Goal: Task Accomplishment & Management: Use online tool/utility

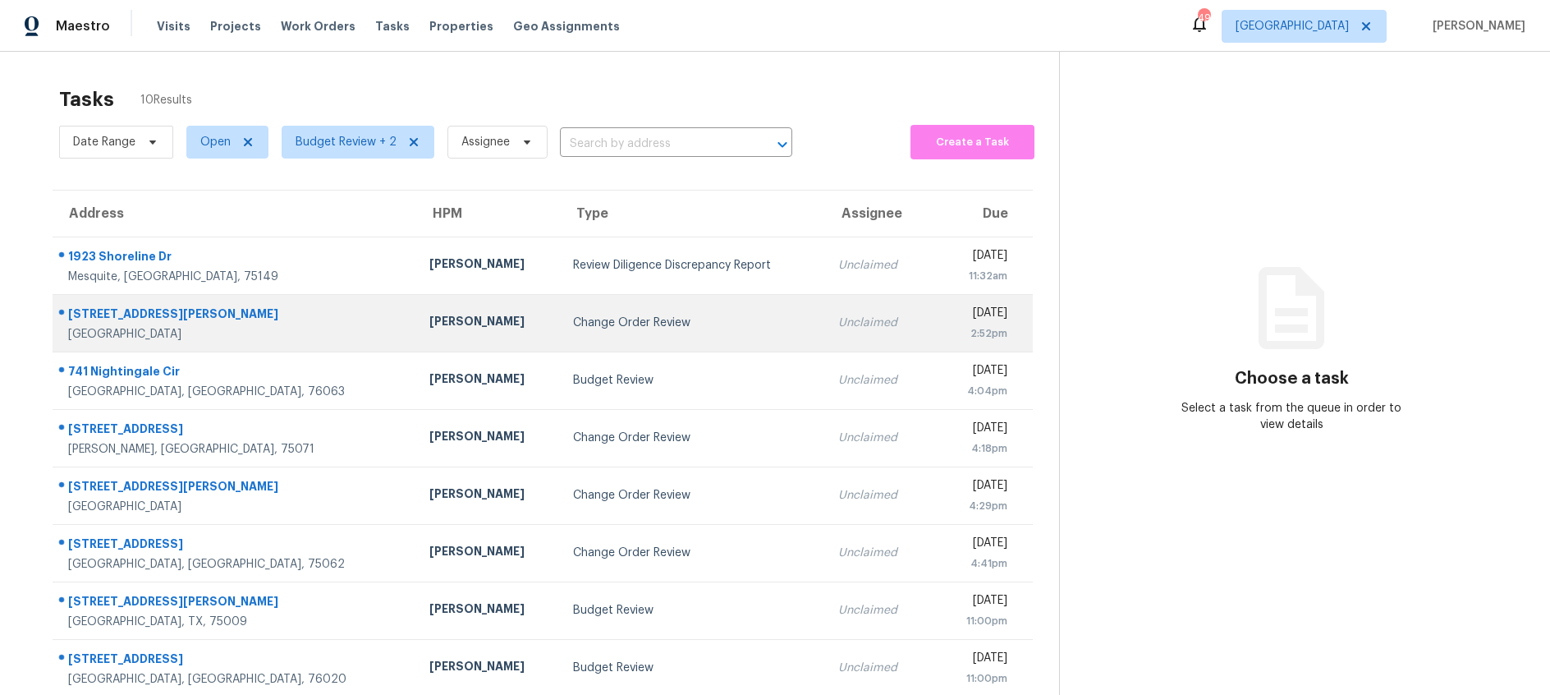
click at [607, 315] on div "Change Order Review" at bounding box center [692, 322] width 239 height 16
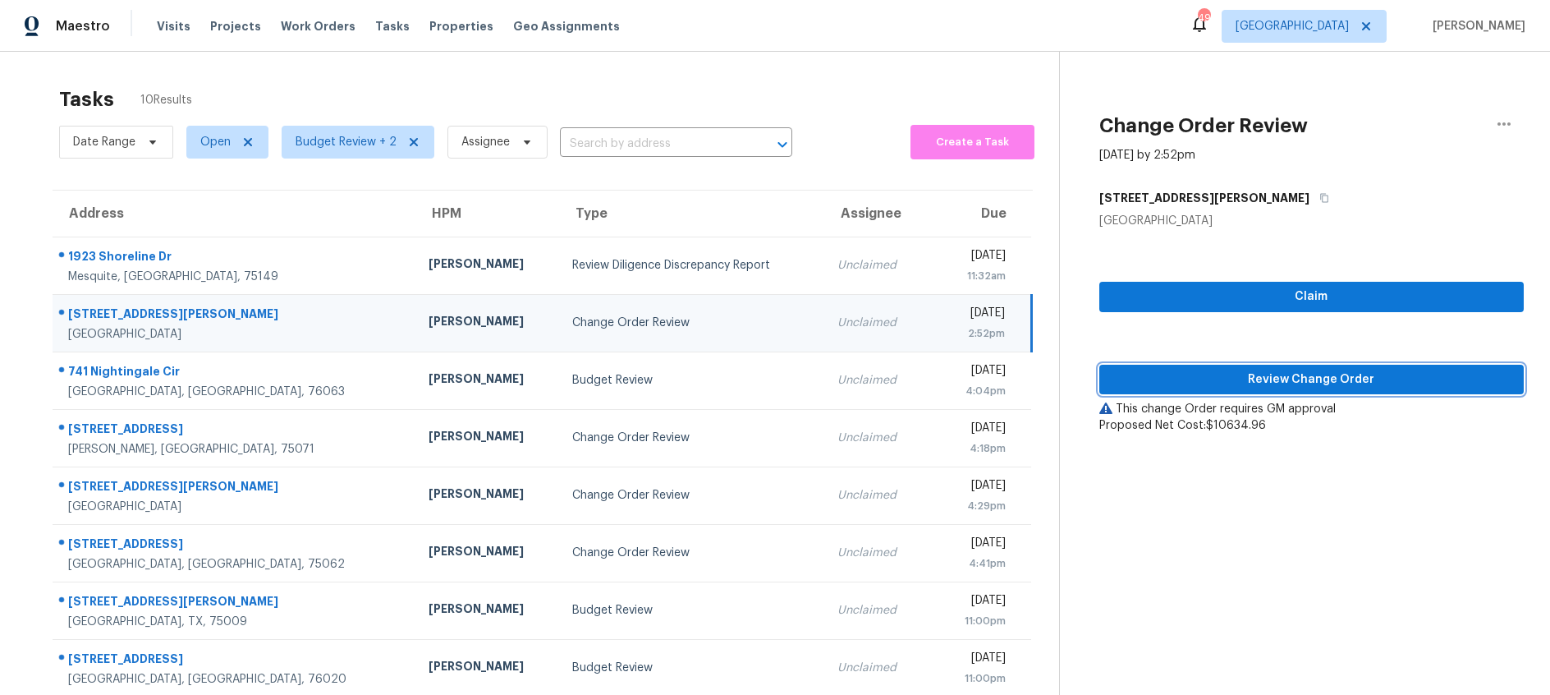
click at [1193, 379] on span "Review Change Order" at bounding box center [1312, 379] width 398 height 21
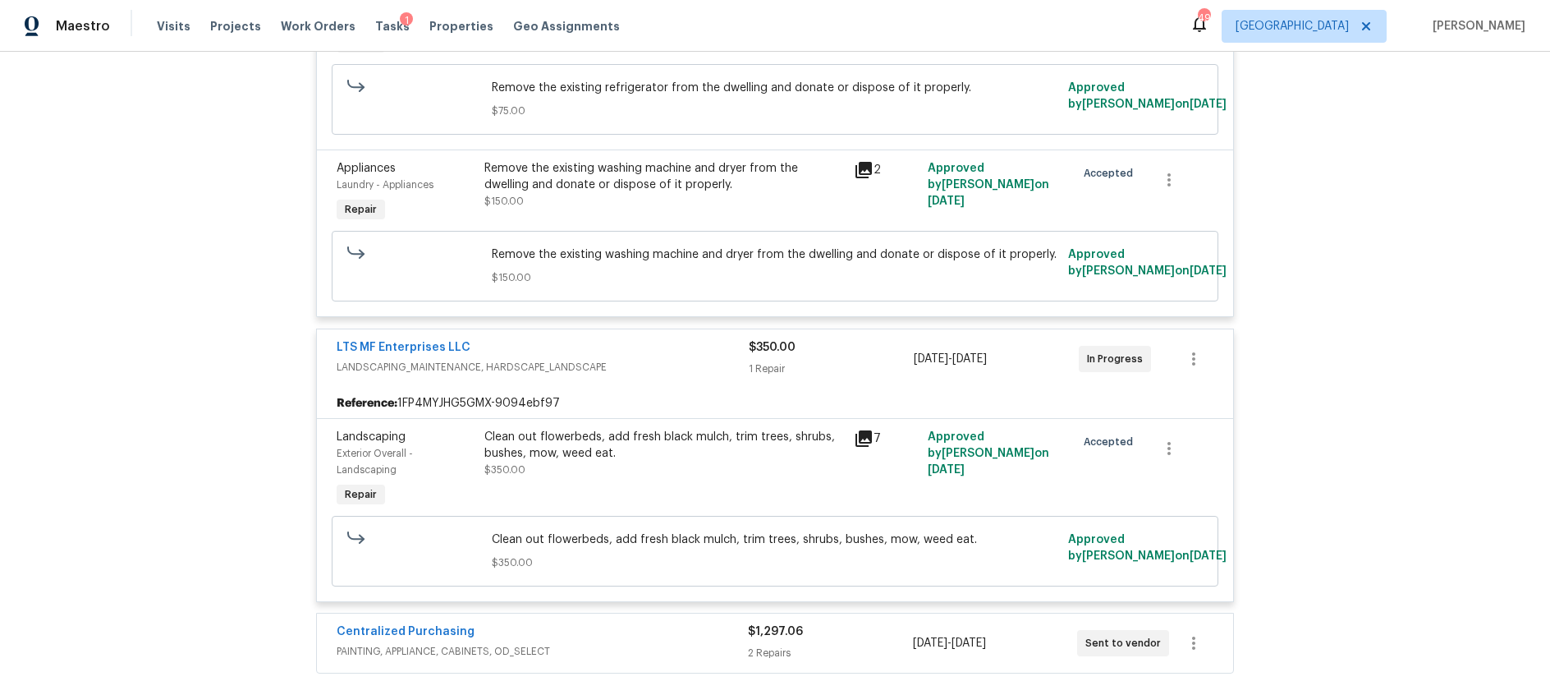
scroll to position [5545, 0]
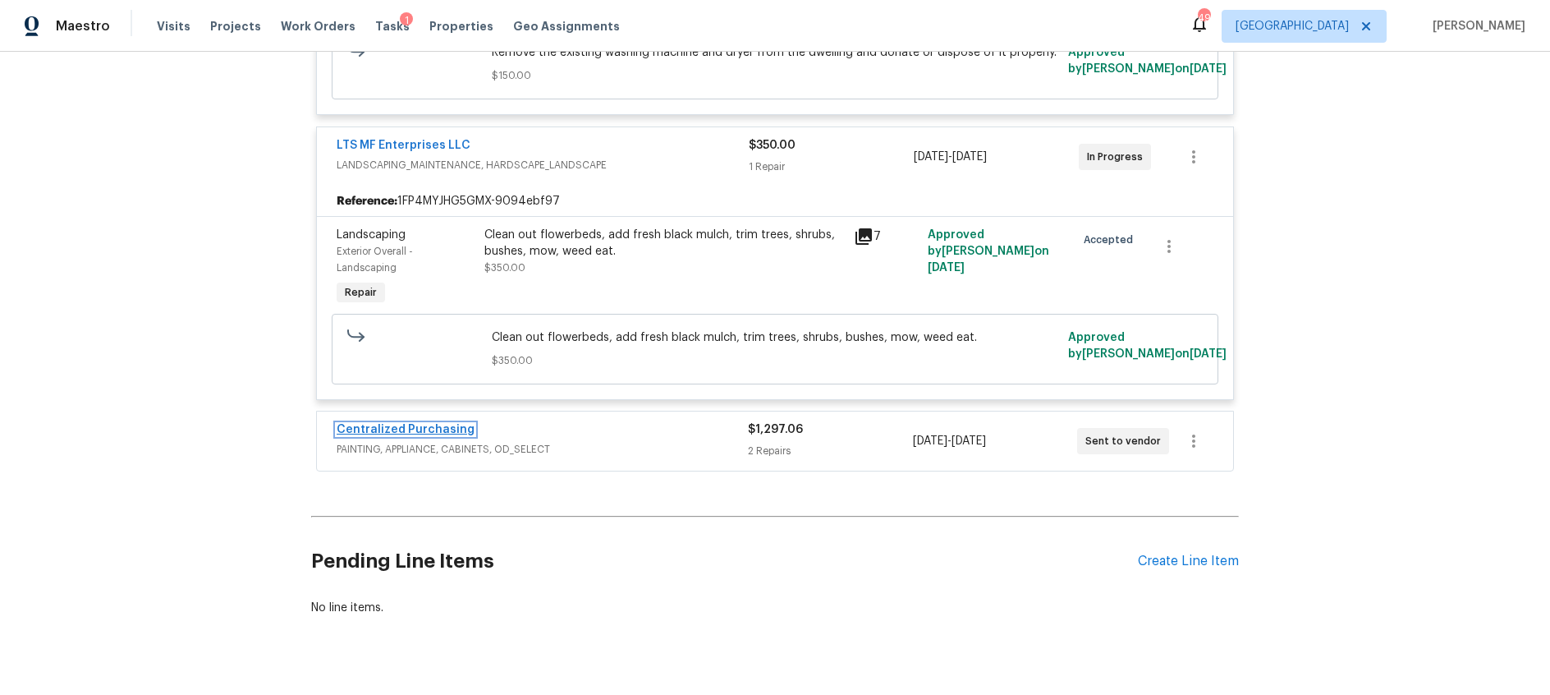
click at [451, 424] on link "Centralized Purchasing" at bounding box center [406, 429] width 138 height 11
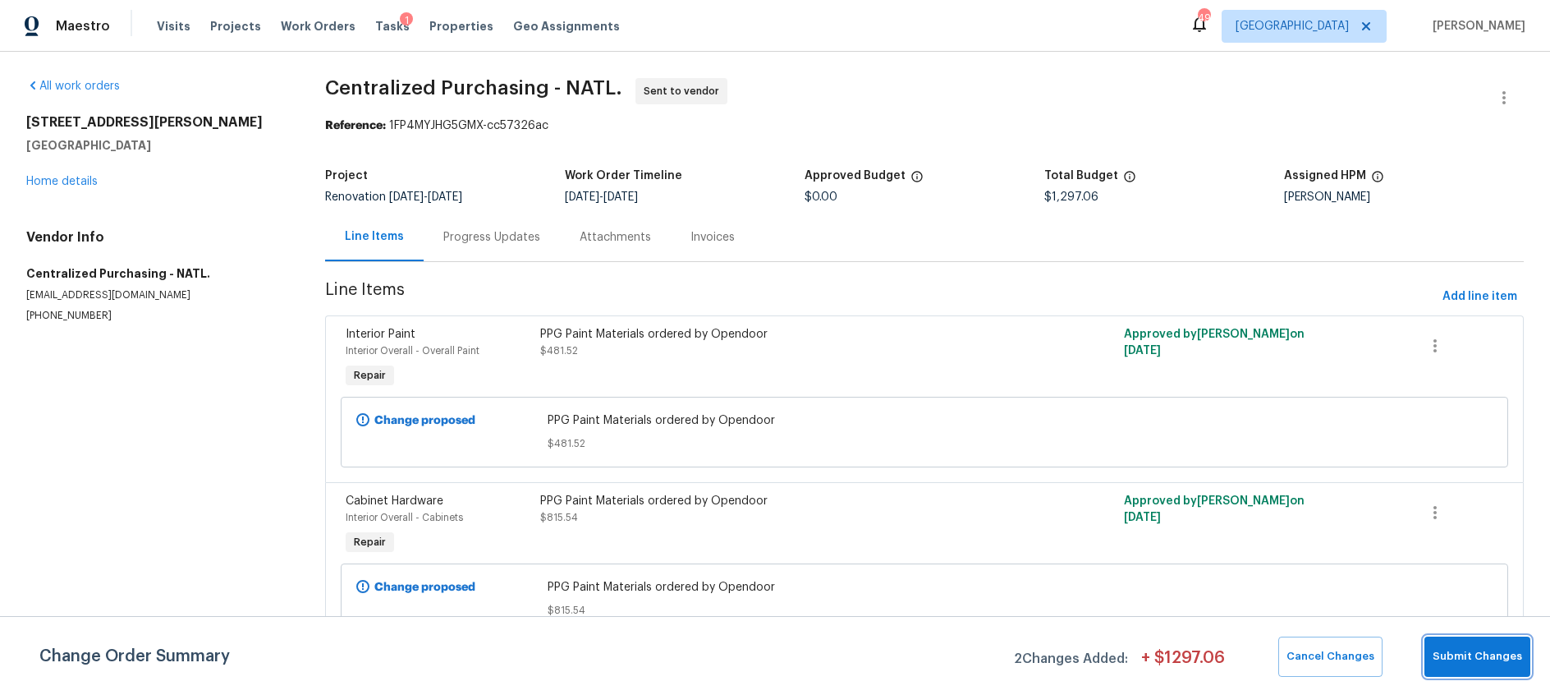
click at [1466, 642] on button "Submit Changes" at bounding box center [1478, 656] width 106 height 40
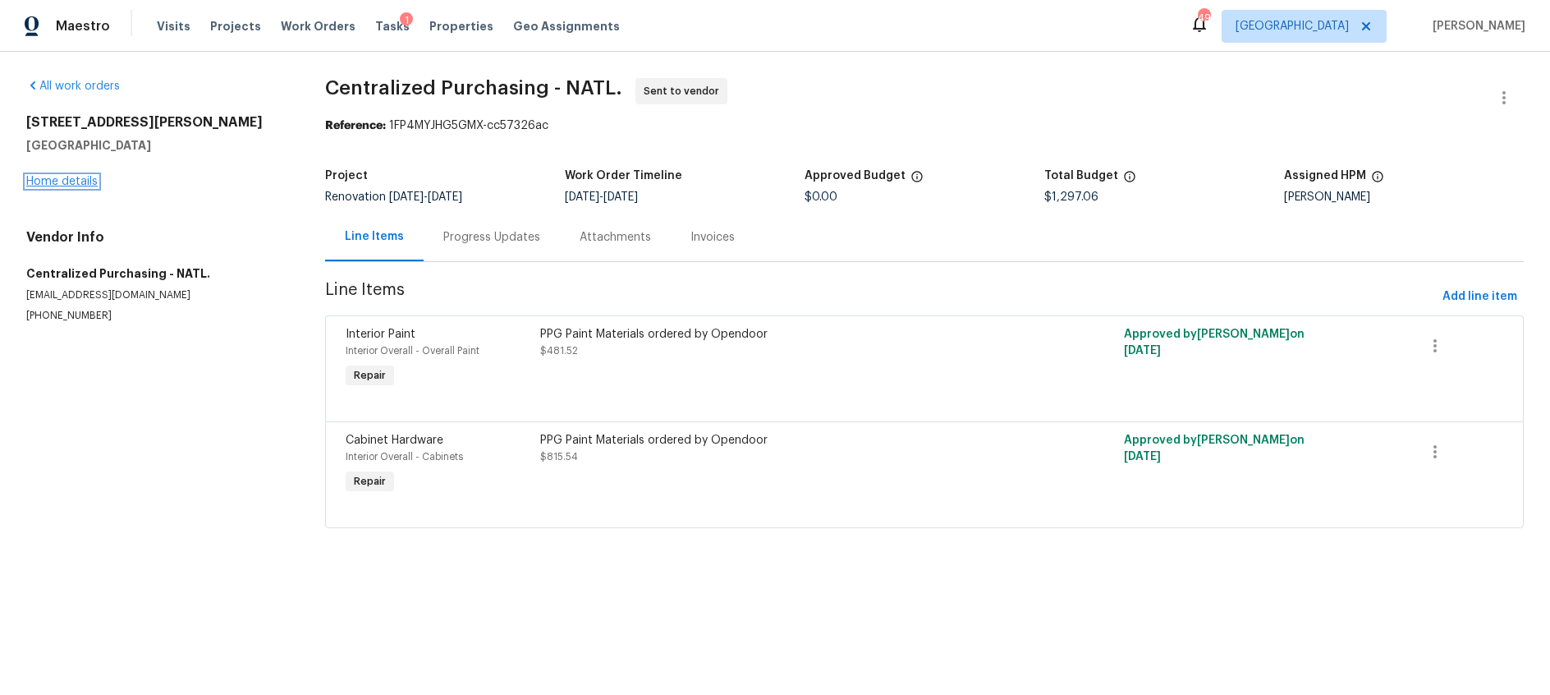
click at [80, 180] on link "Home details" at bounding box center [61, 181] width 71 height 11
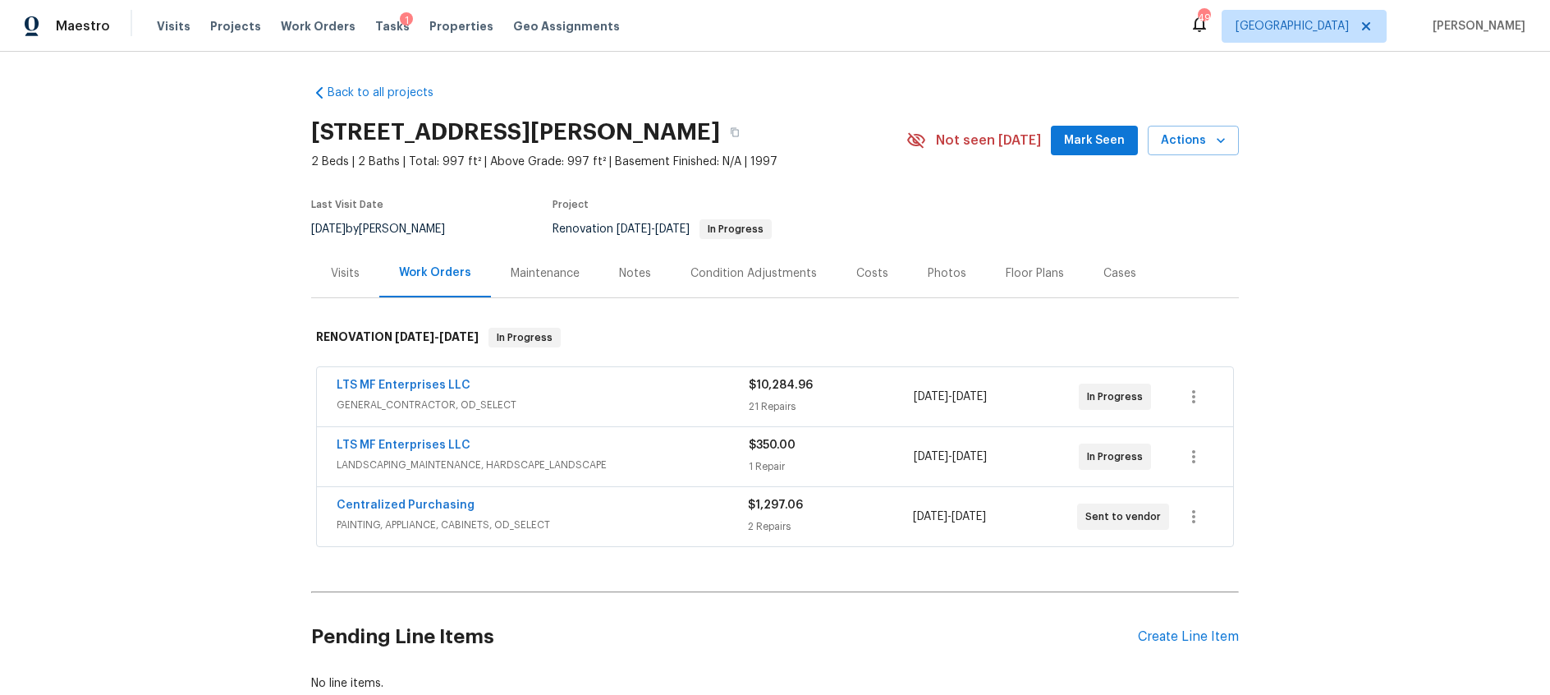
click at [625, 391] on div "LTS MF Enterprises LLC" at bounding box center [543, 387] width 412 height 20
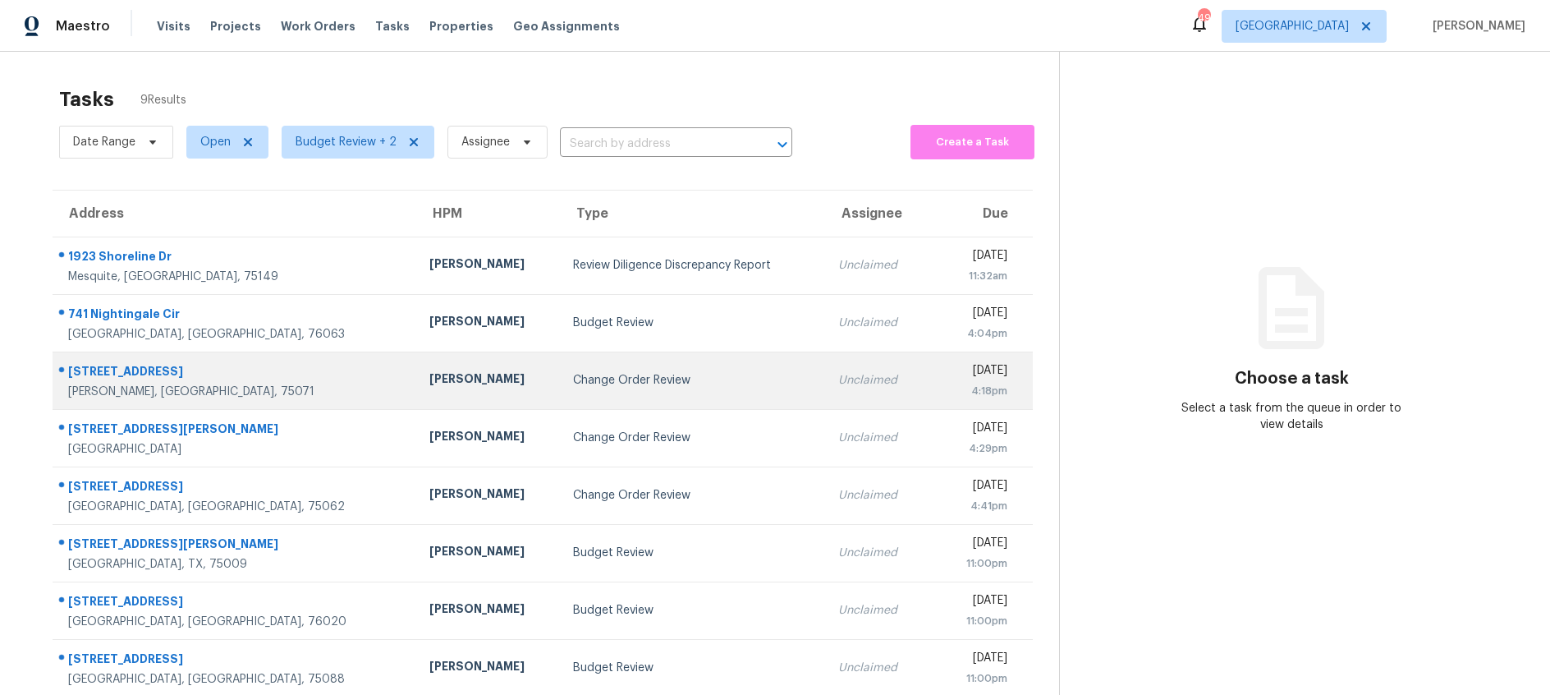
click at [636, 374] on div "Change Order Review" at bounding box center [692, 380] width 239 height 16
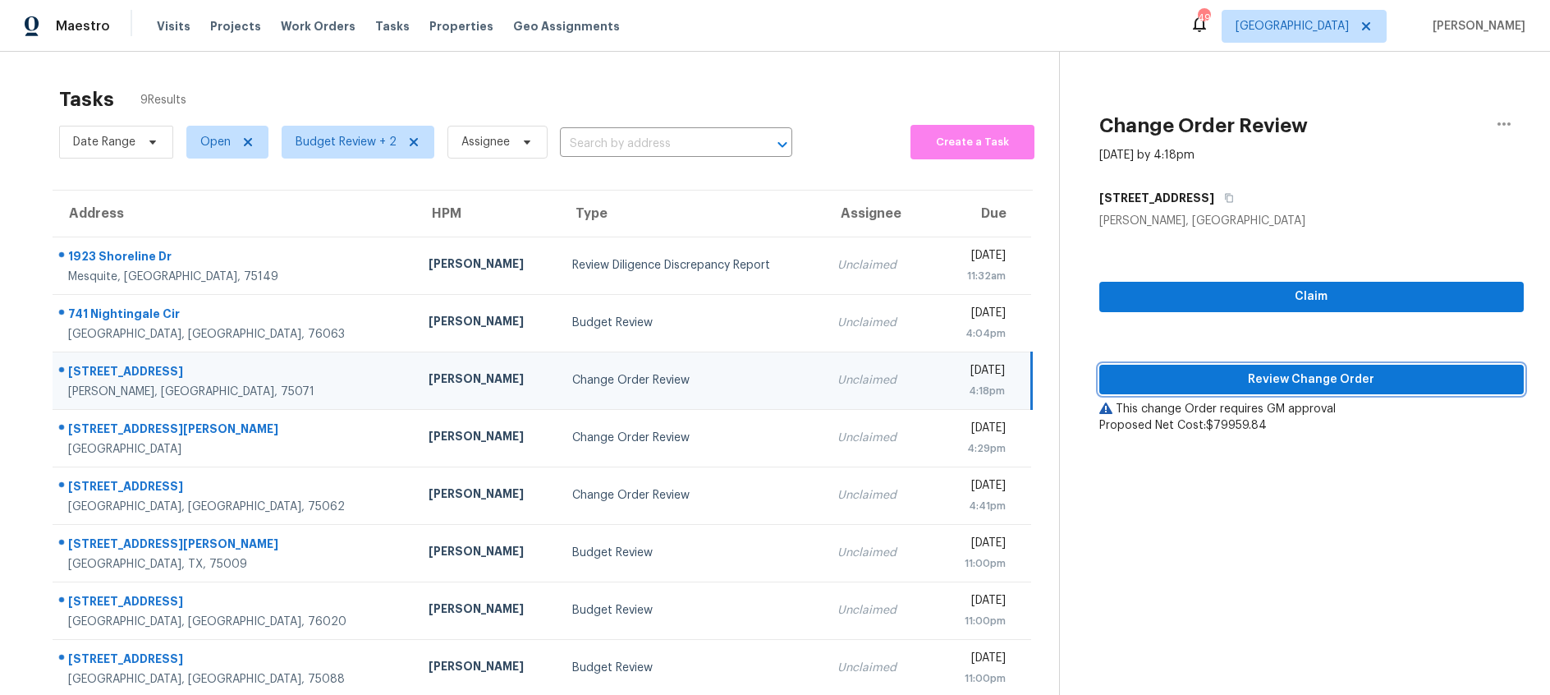
click at [1178, 379] on span "Review Change Order" at bounding box center [1312, 379] width 398 height 21
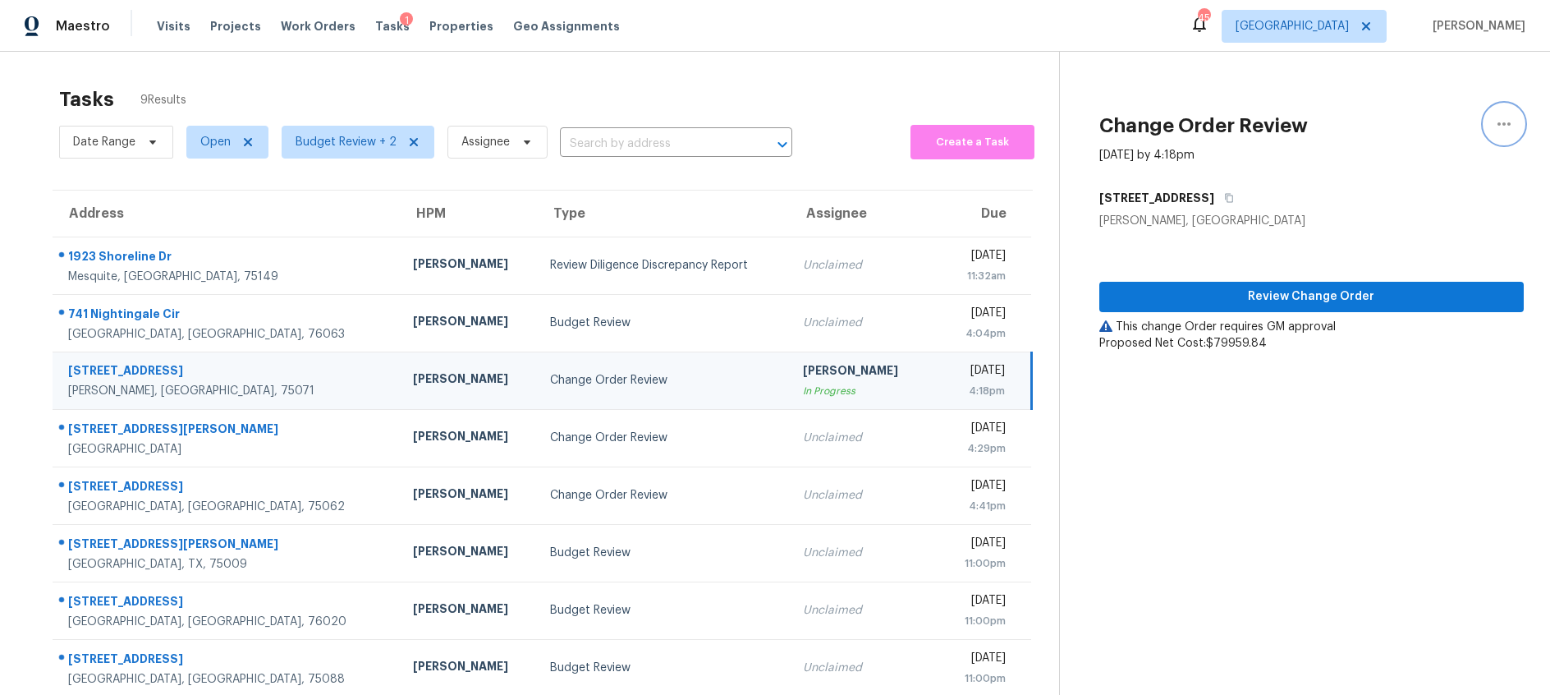
click at [1504, 118] on icon "button" at bounding box center [1504, 124] width 20 height 20
click at [1374, 100] on div "Cancel this task" at bounding box center [1411, 102] width 128 height 16
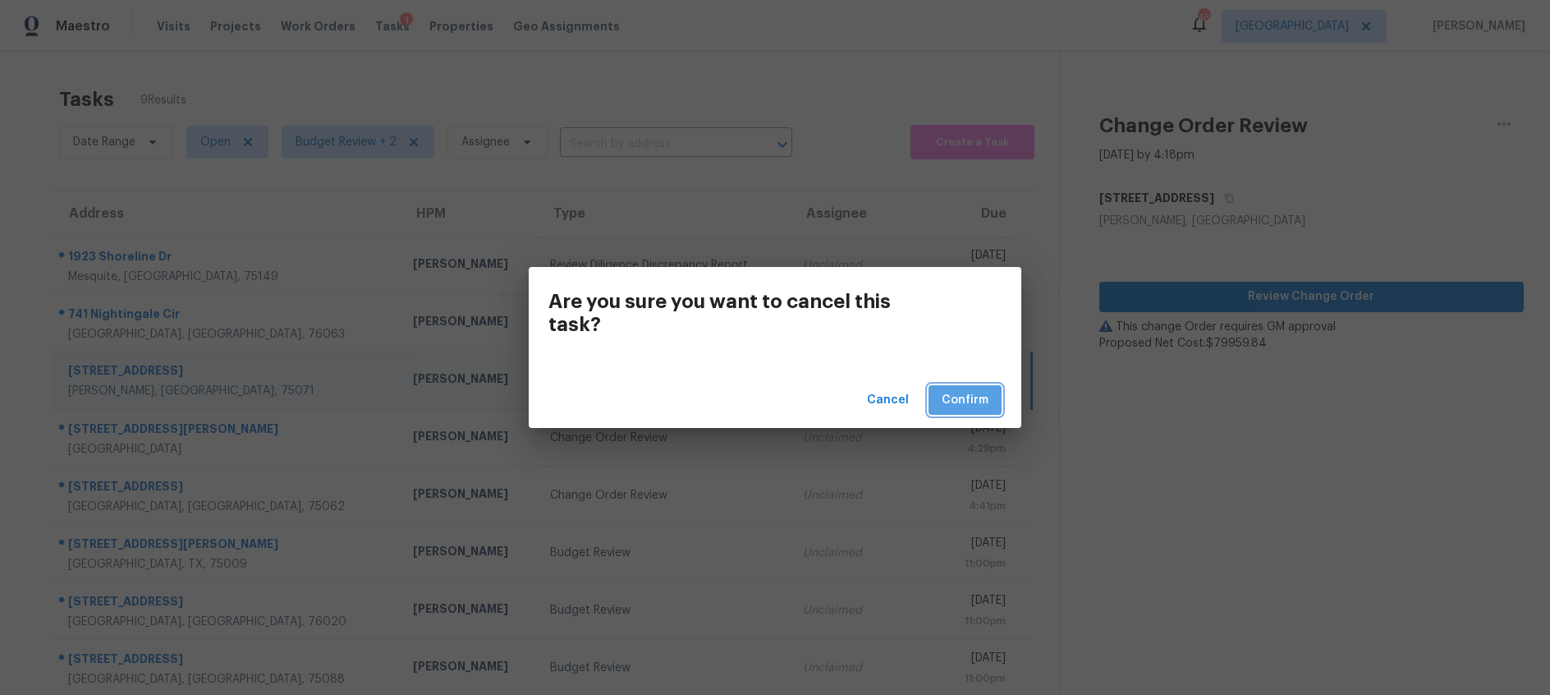
click at [969, 398] on span "Confirm" at bounding box center [965, 400] width 47 height 21
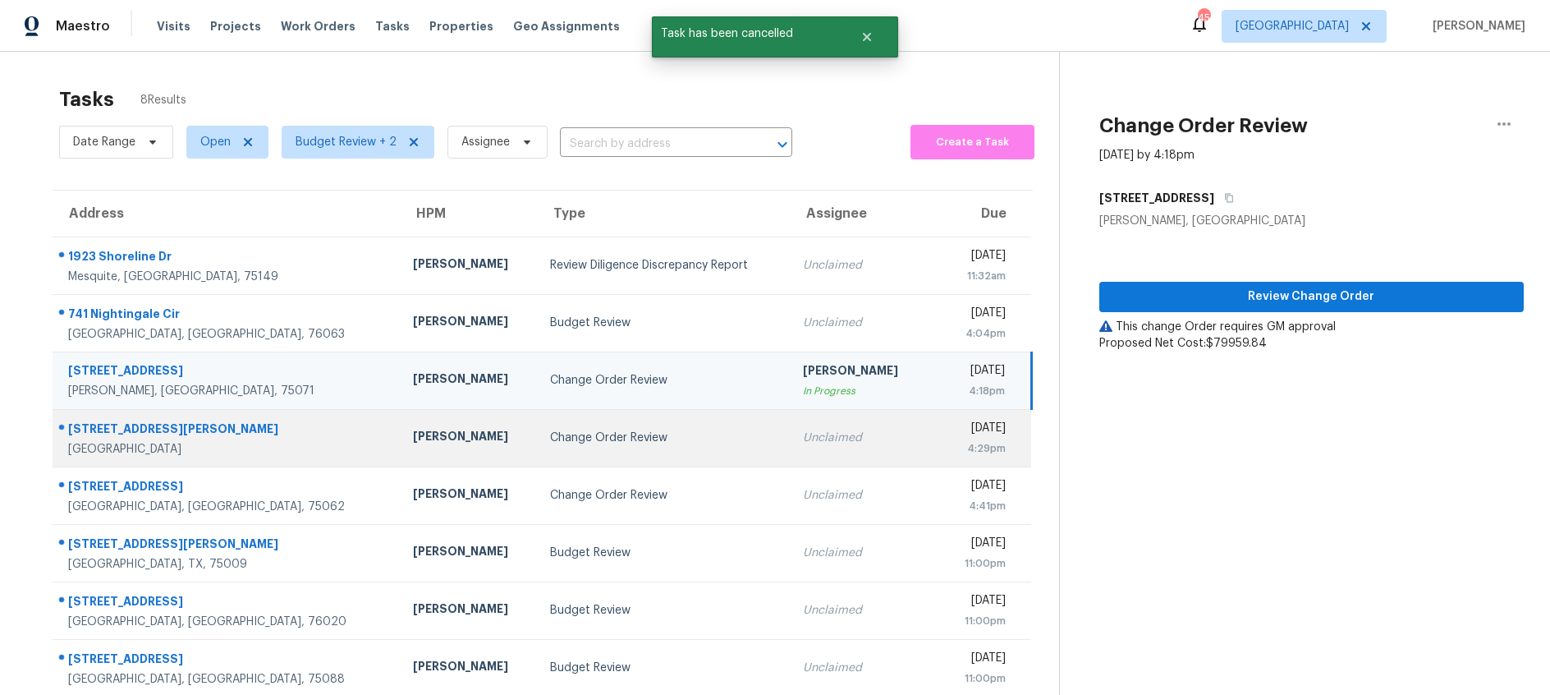
click at [550, 429] on div "Change Order Review" at bounding box center [663, 437] width 227 height 16
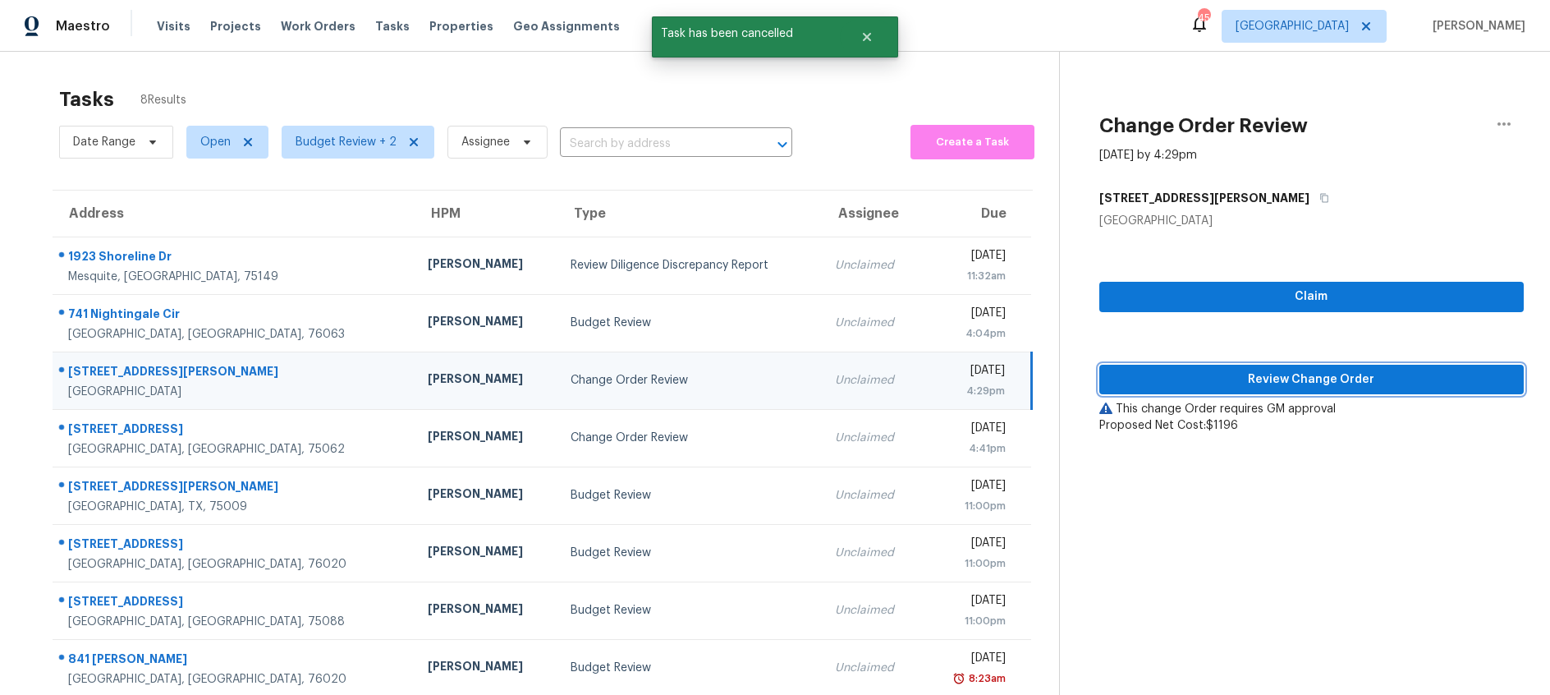
click at [1163, 379] on span "Review Change Order" at bounding box center [1312, 379] width 398 height 21
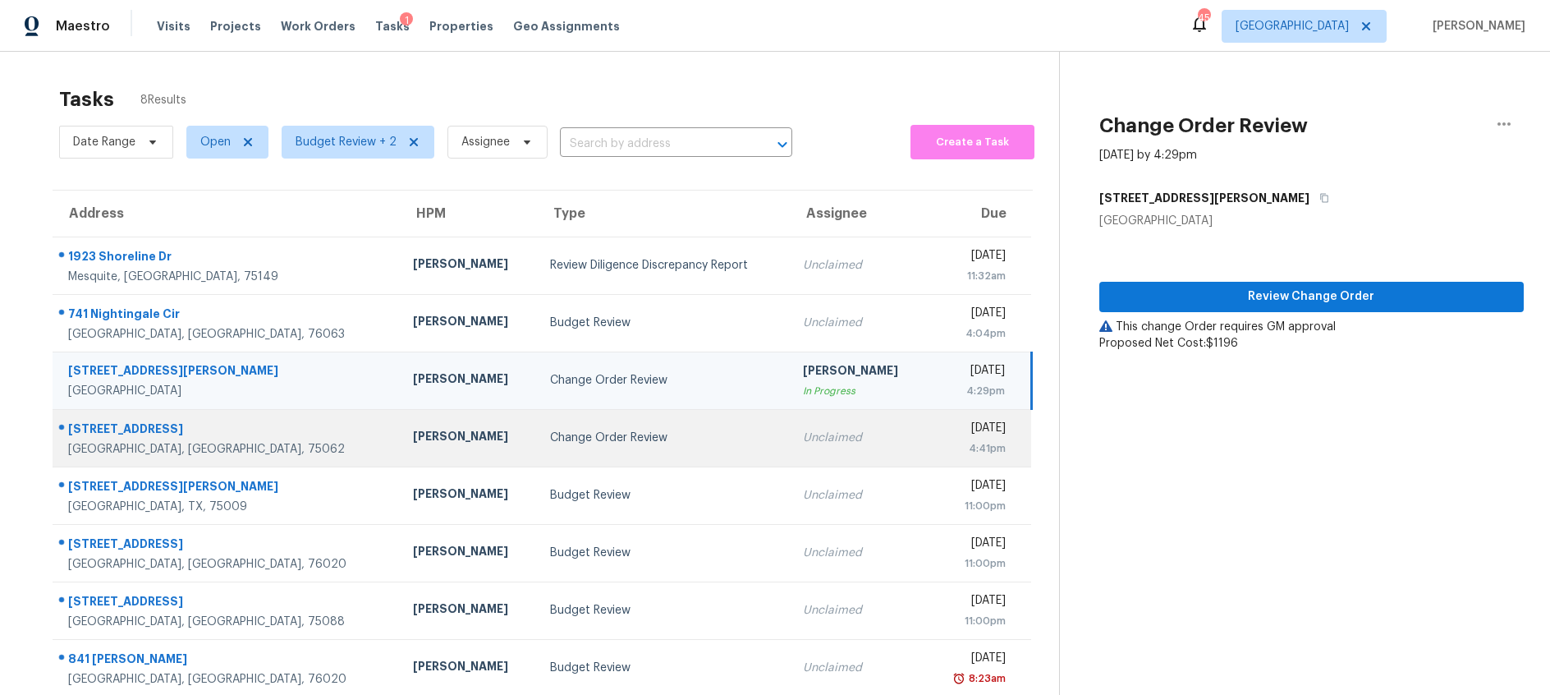
click at [550, 448] on td "Change Order Review" at bounding box center [663, 437] width 253 height 57
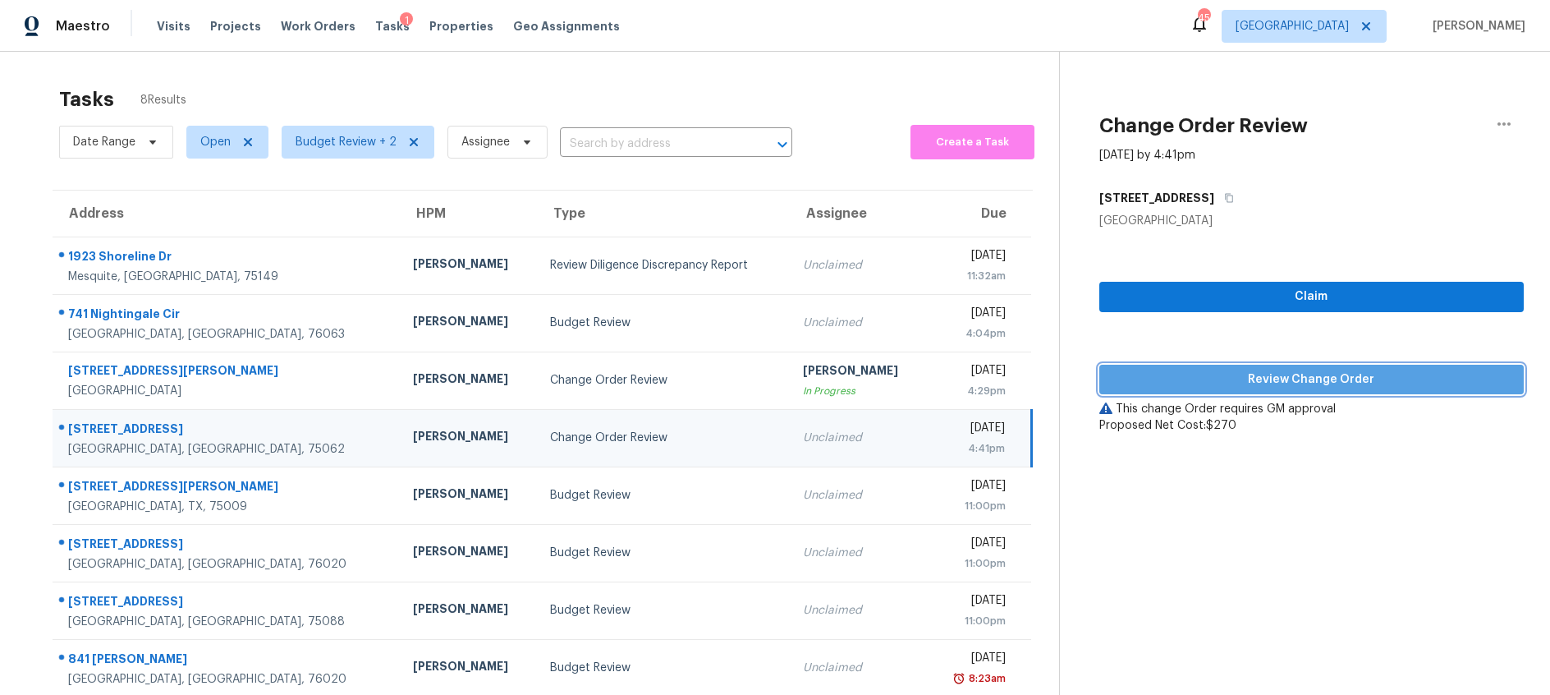
click at [1198, 382] on span "Review Change Order" at bounding box center [1312, 379] width 398 height 21
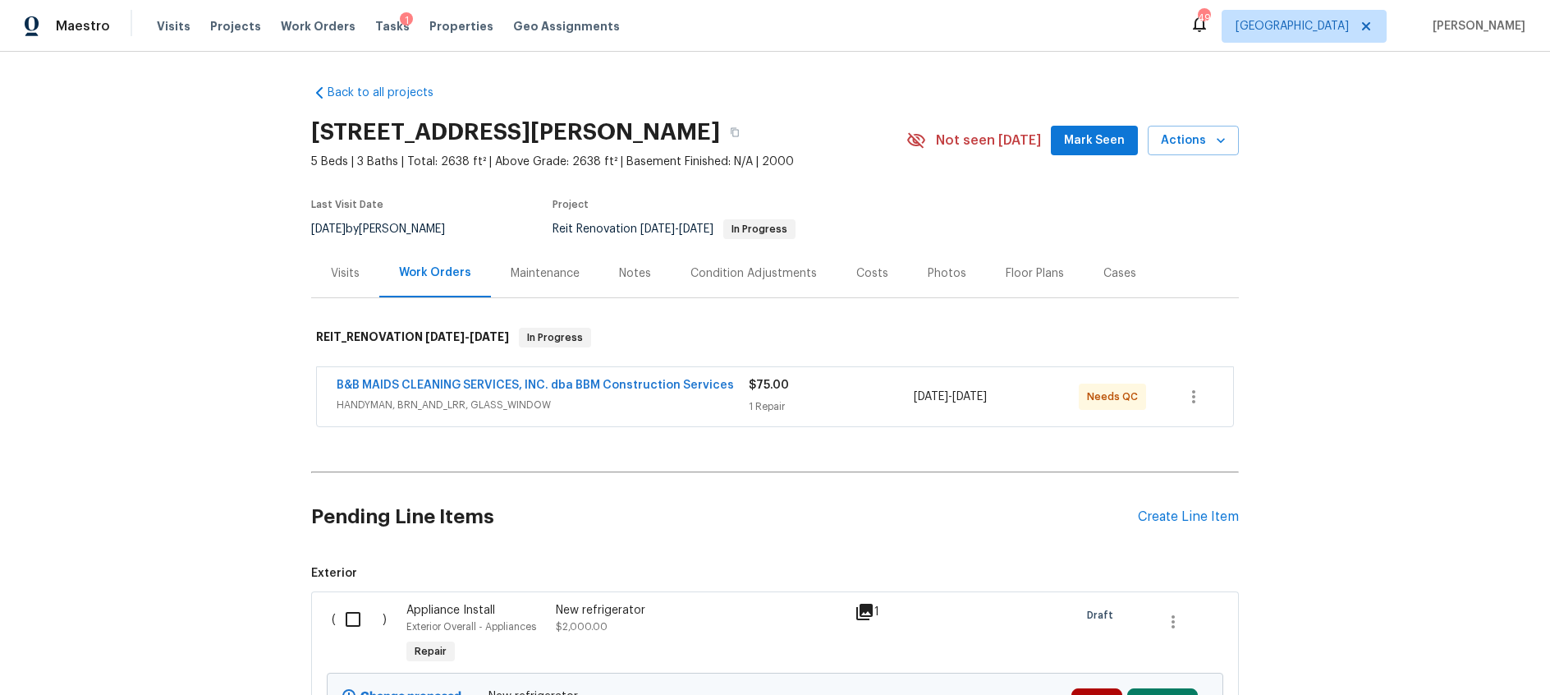
scroll to position [423, 0]
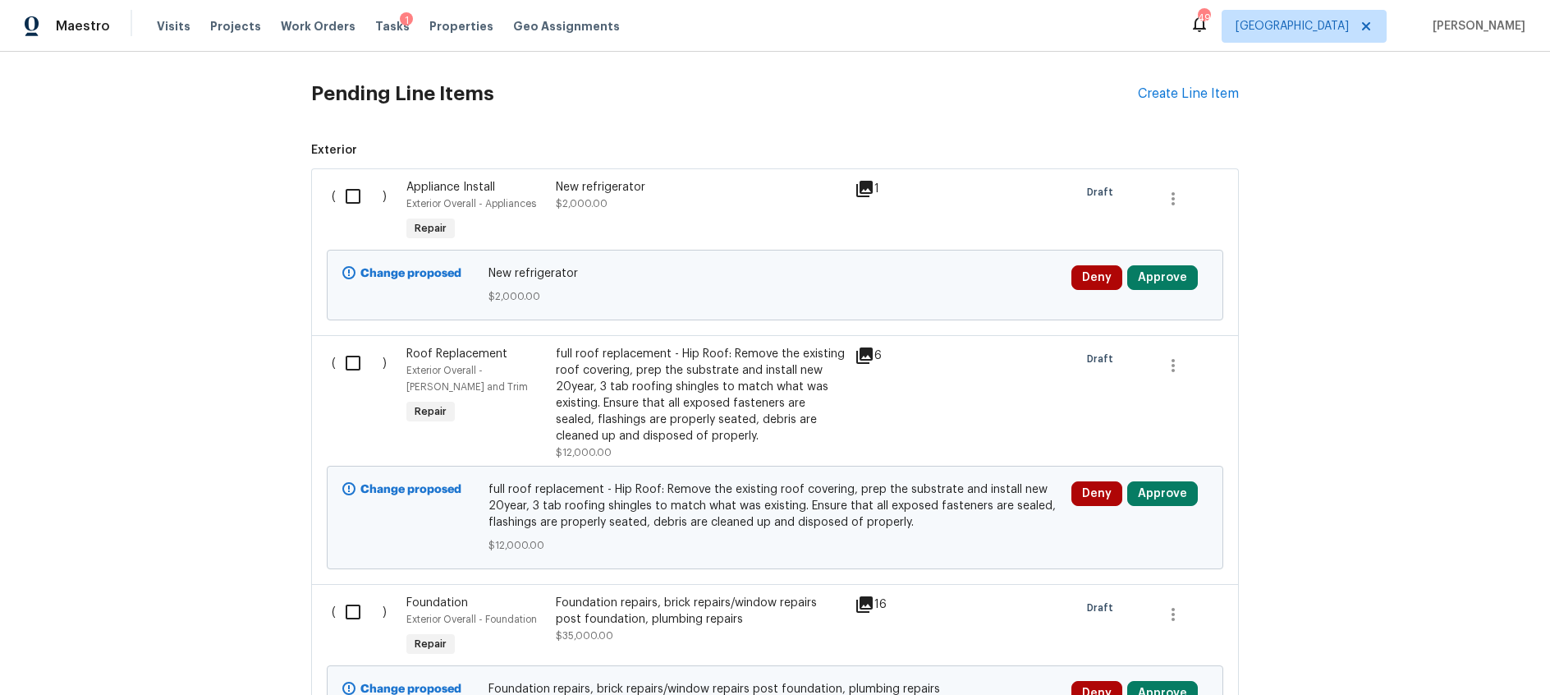
click at [864, 189] on icon at bounding box center [864, 189] width 16 height 16
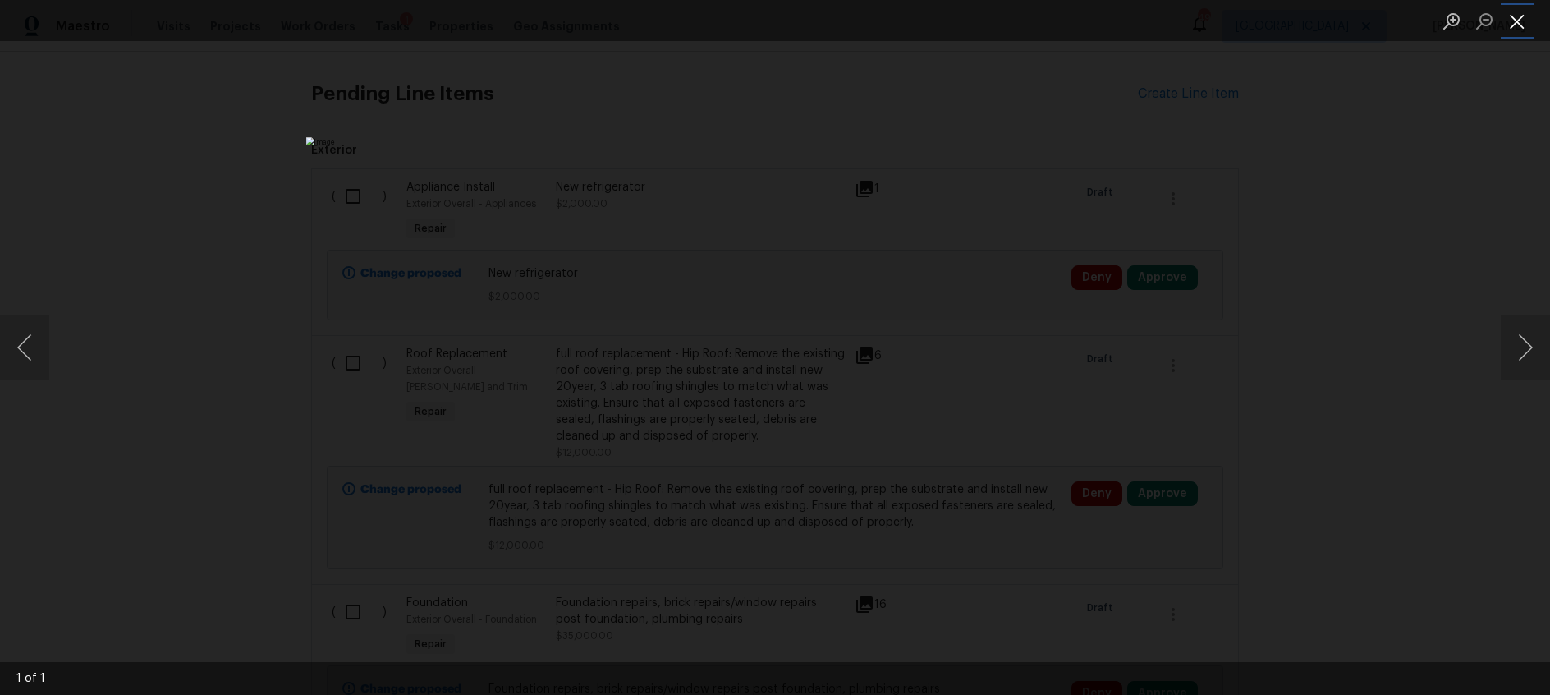
click at [1525, 23] on button "Close lightbox" at bounding box center [1517, 21] width 33 height 29
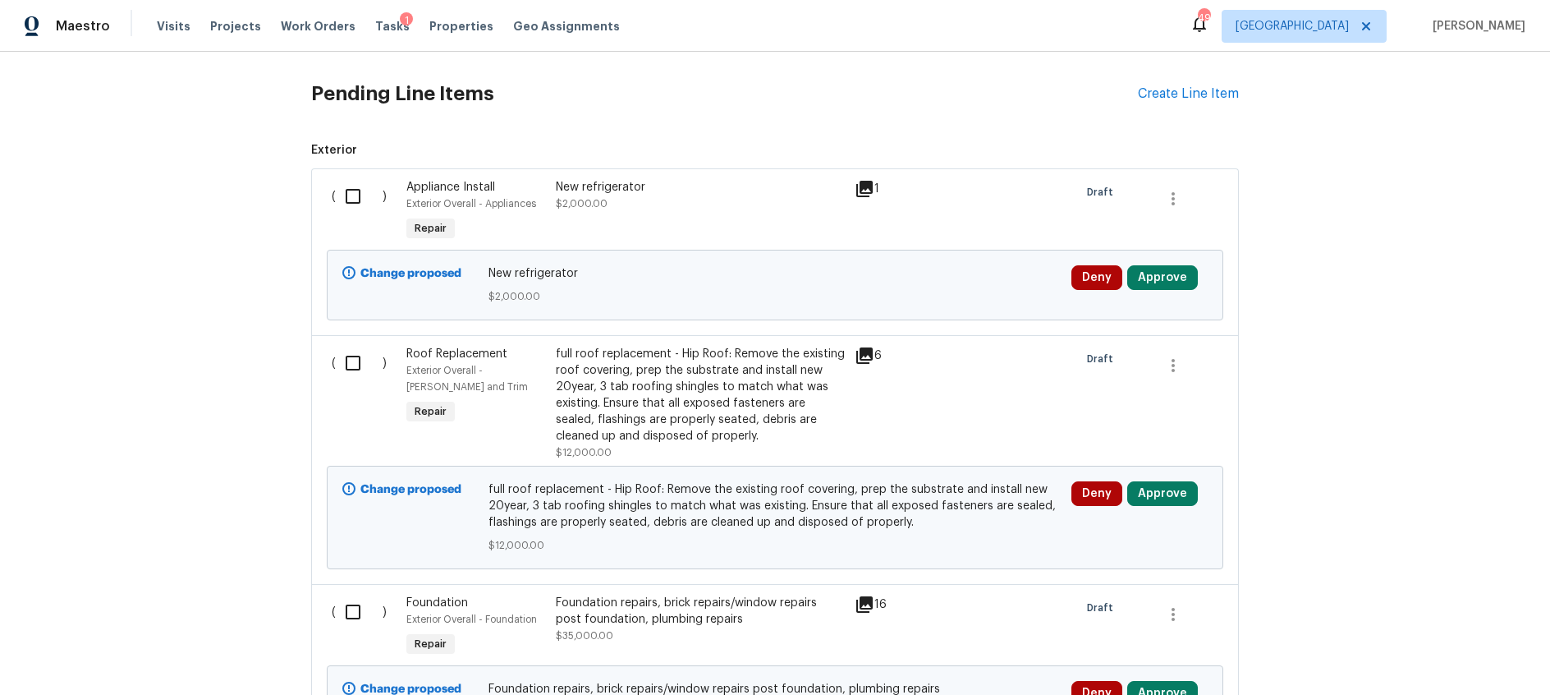
scroll to position [0, 0]
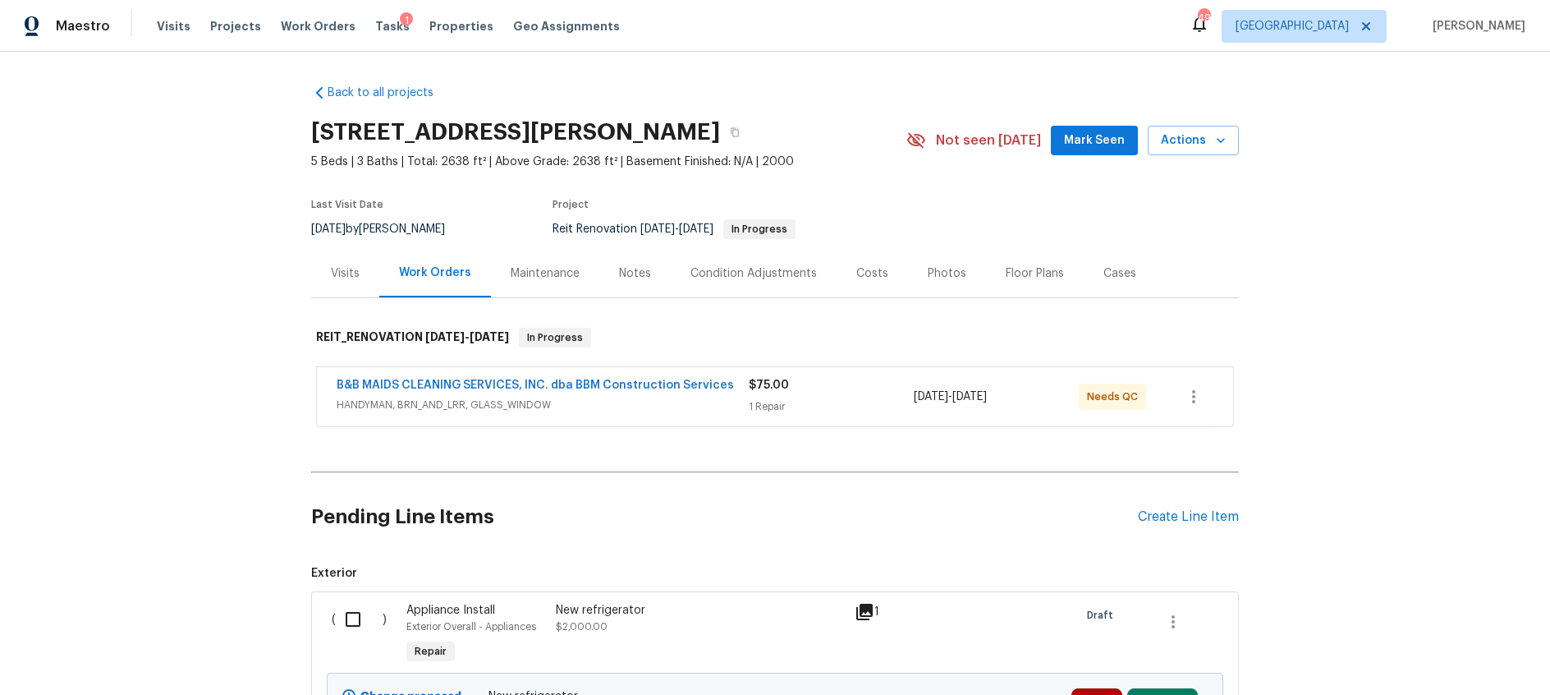
click at [626, 273] on div "Notes" at bounding box center [635, 273] width 32 height 16
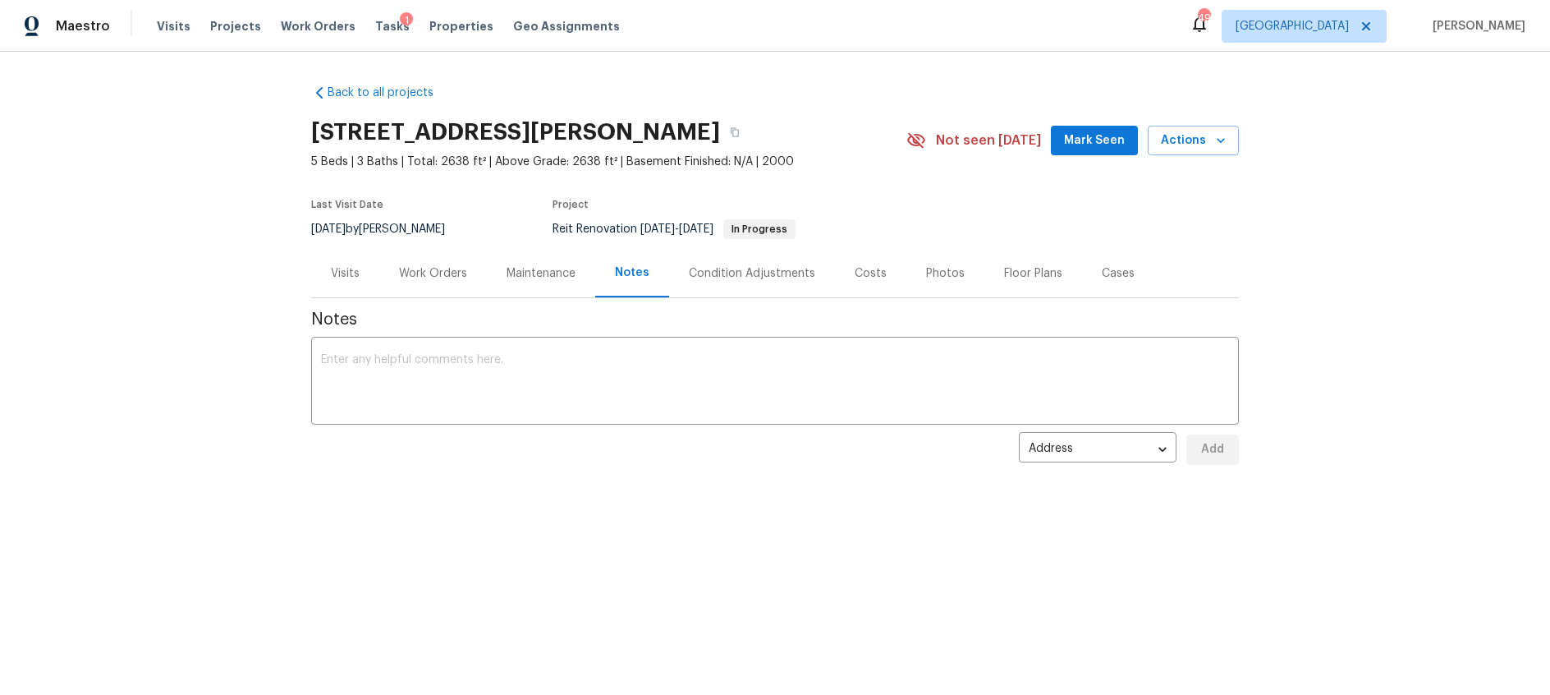
click at [452, 271] on div "Work Orders" at bounding box center [433, 273] width 68 height 16
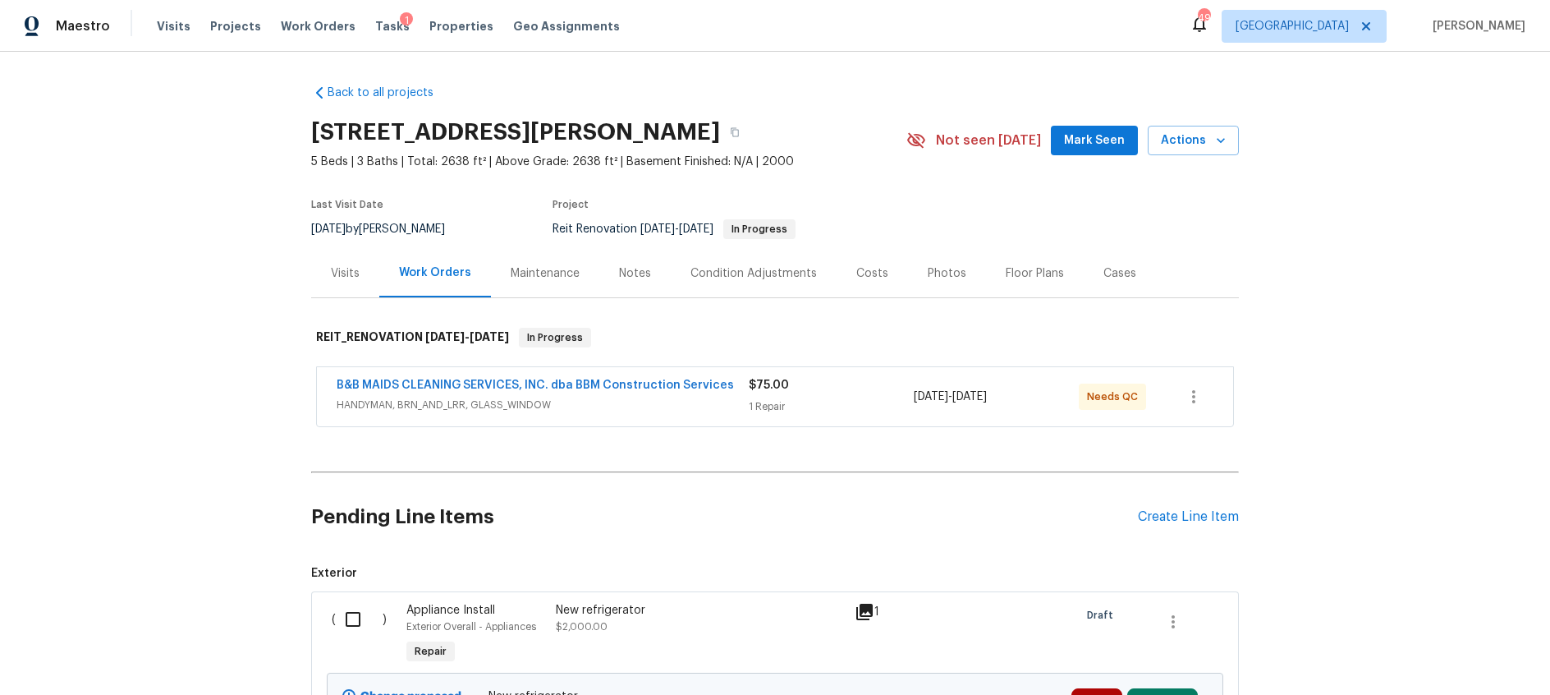
click at [651, 268] on div "Notes" at bounding box center [634, 273] width 71 height 48
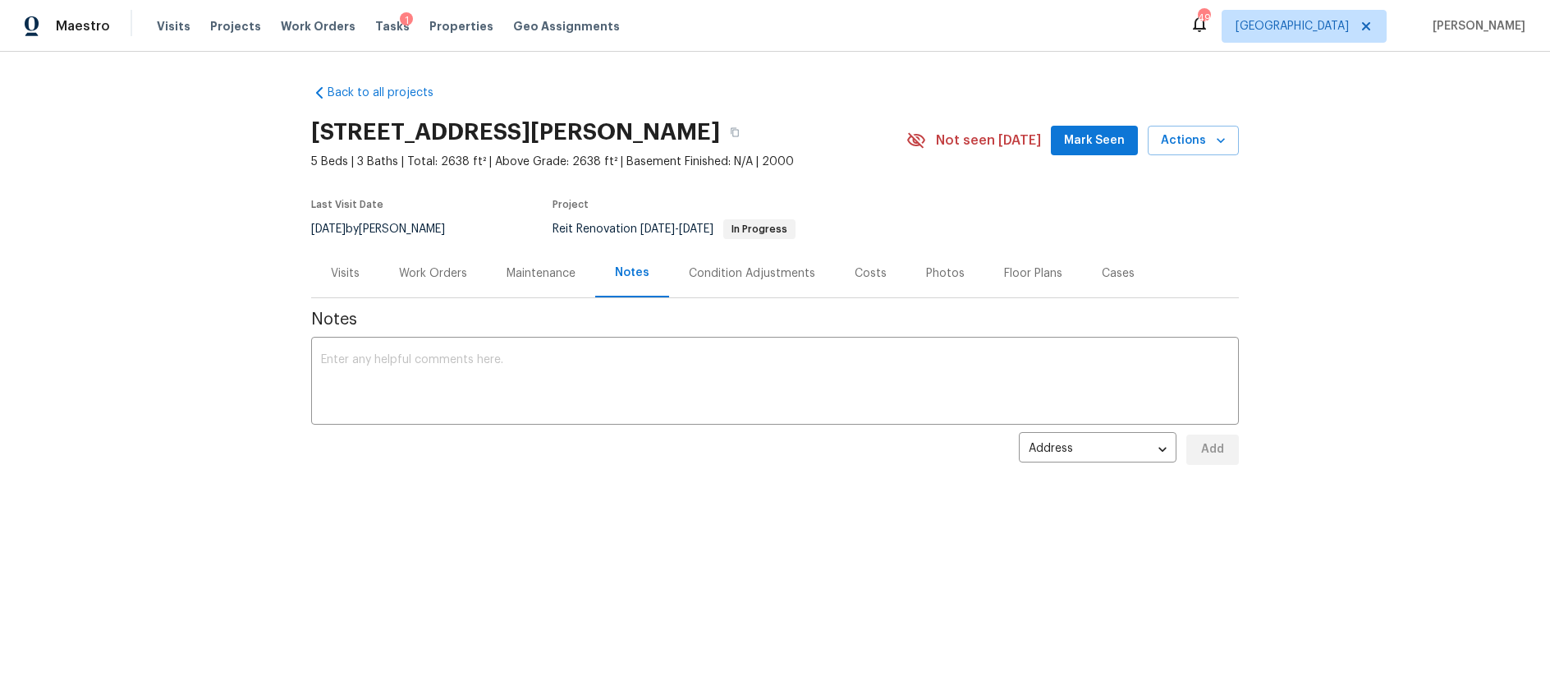
click at [769, 277] on div "Condition Adjustments" at bounding box center [752, 273] width 126 height 16
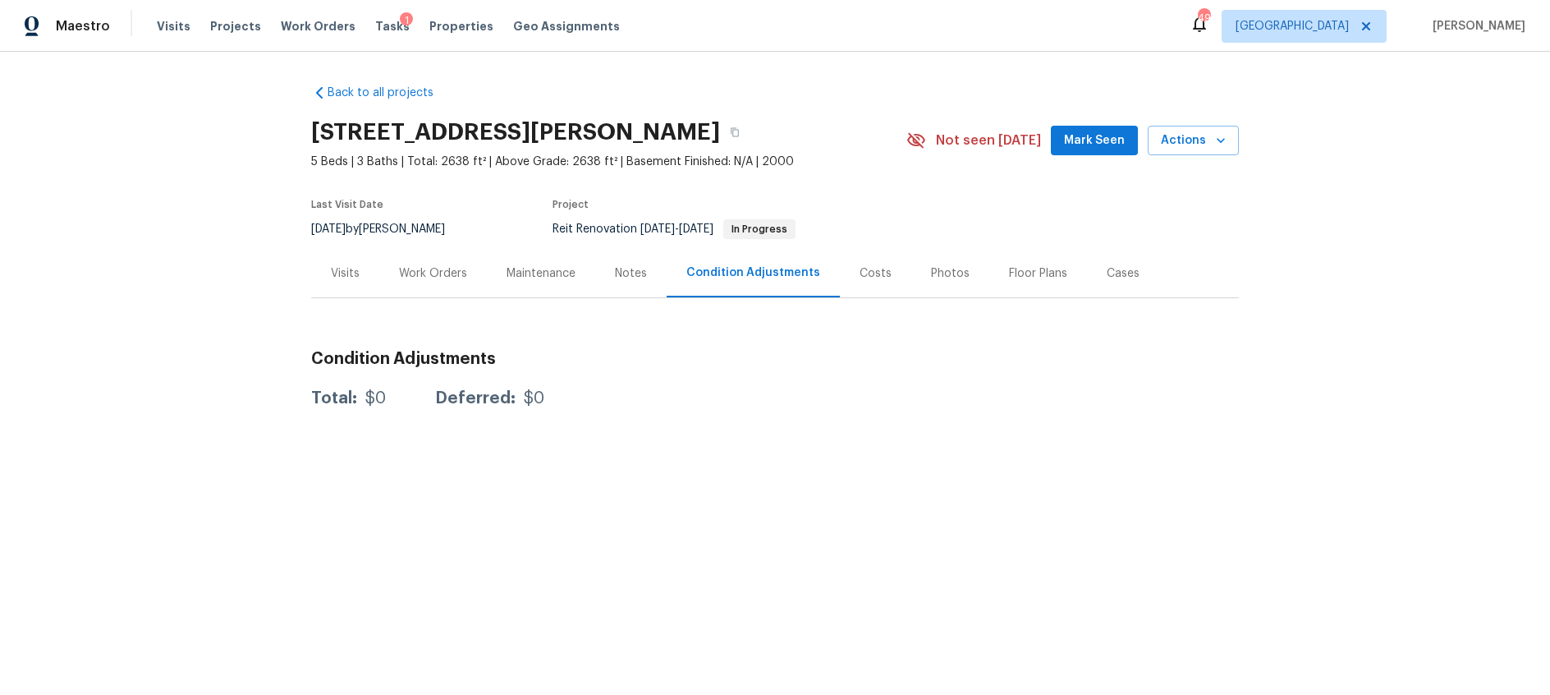
click at [861, 279] on div "Costs" at bounding box center [876, 273] width 32 height 16
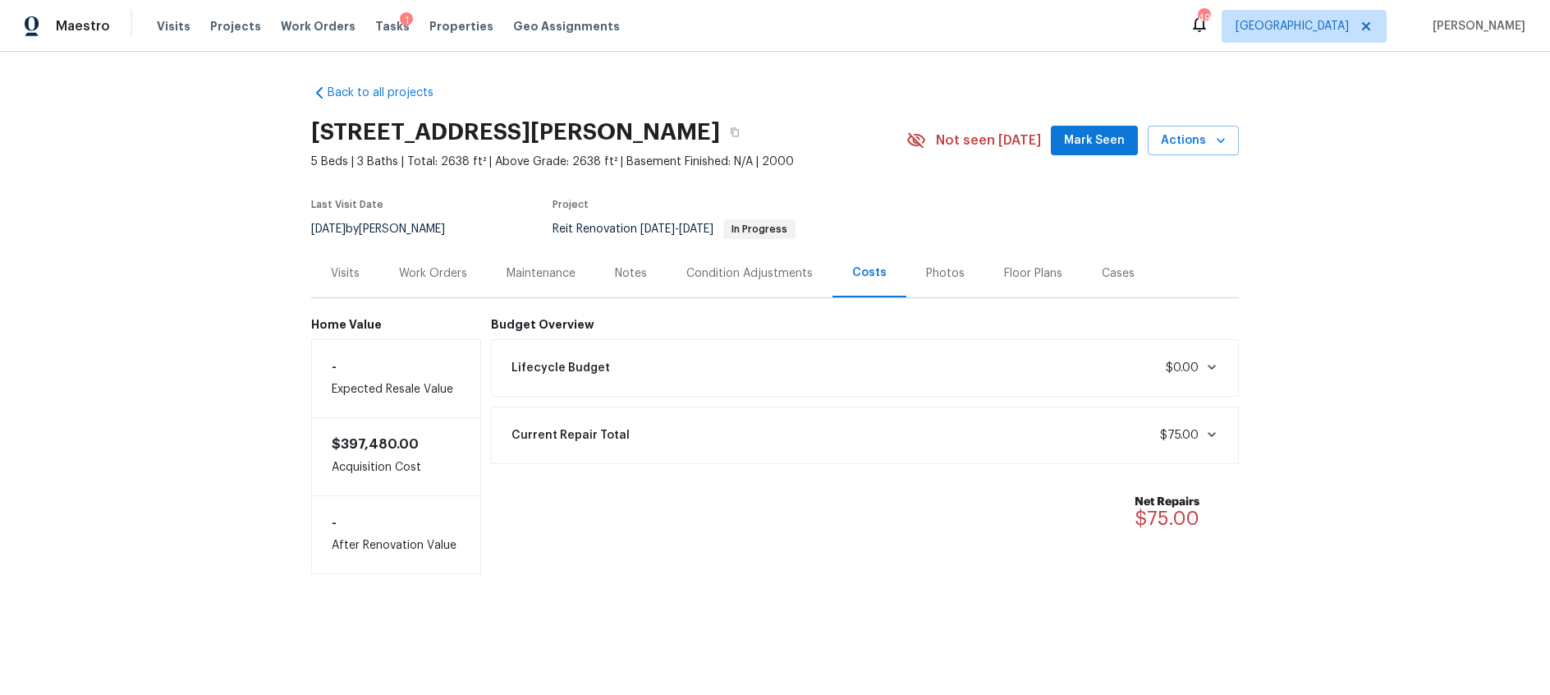
click at [424, 271] on div "Work Orders" at bounding box center [433, 273] width 68 height 16
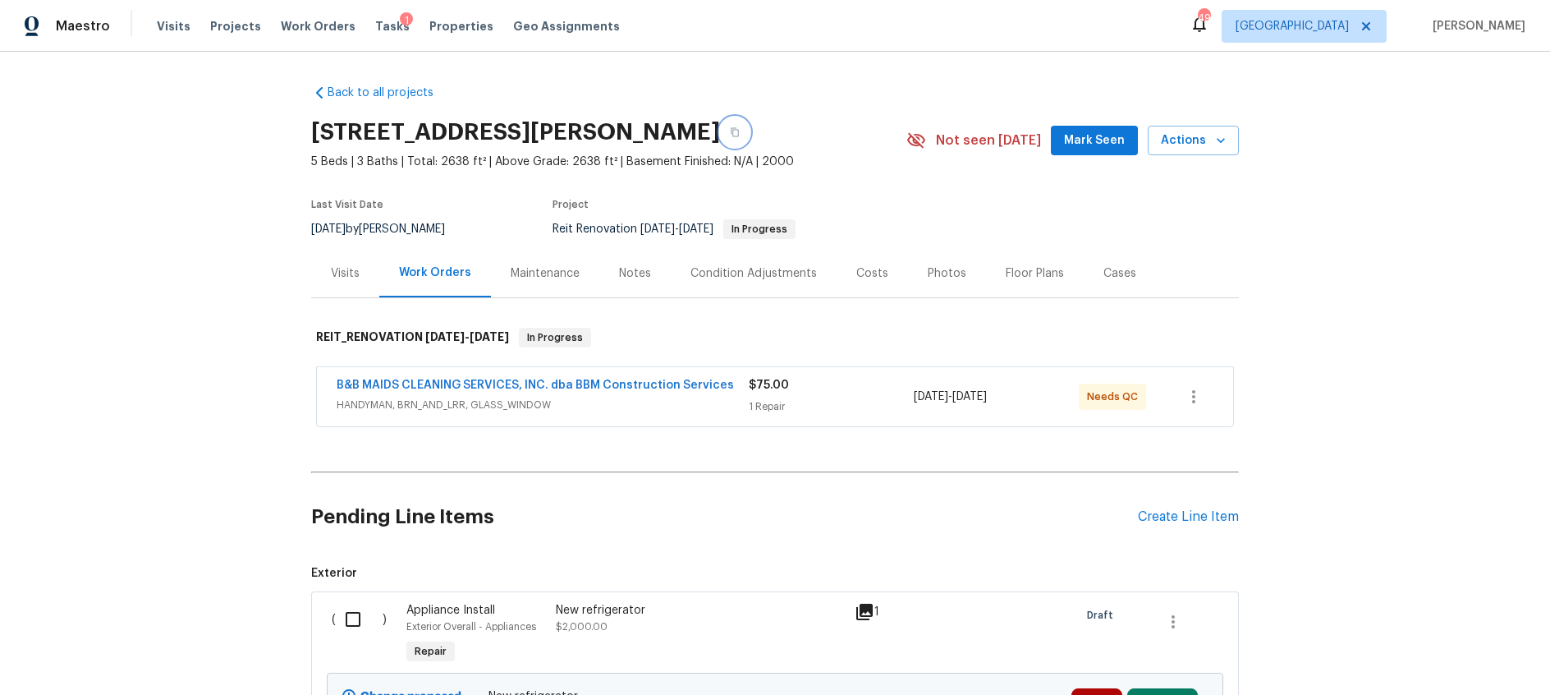
click at [738, 130] on icon "button" at bounding box center [735, 132] width 8 height 9
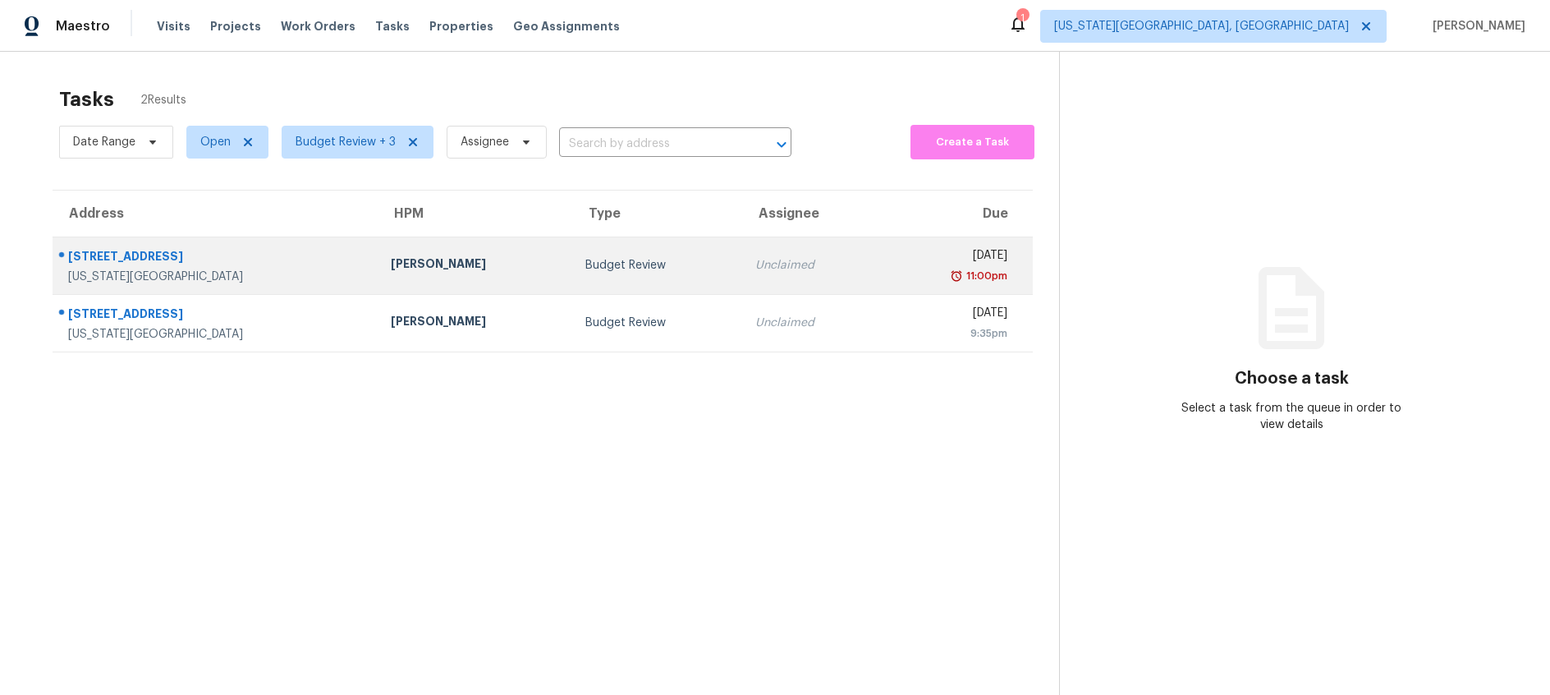
click at [585, 263] on div "Budget Review" at bounding box center [657, 265] width 145 height 16
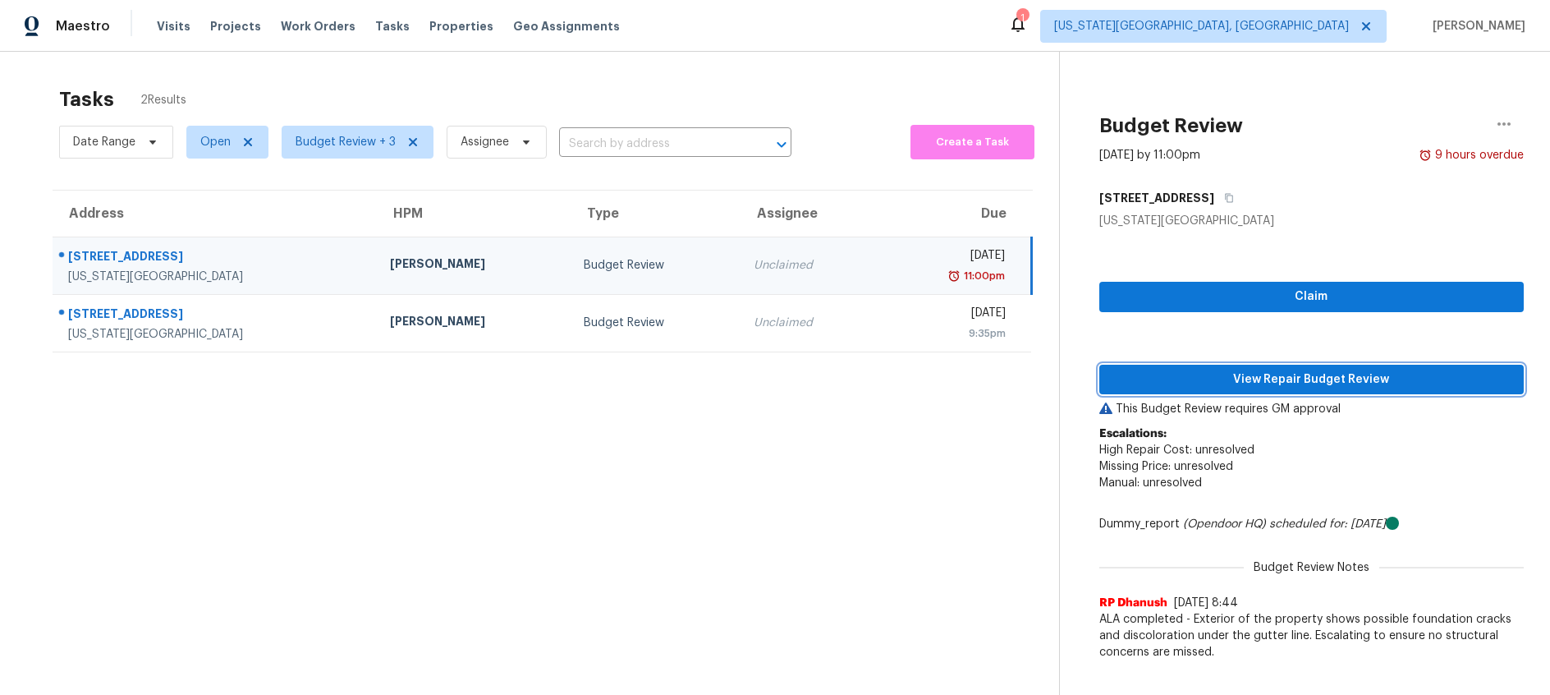
click at [1219, 382] on span "View Repair Budget Review" at bounding box center [1312, 379] width 398 height 21
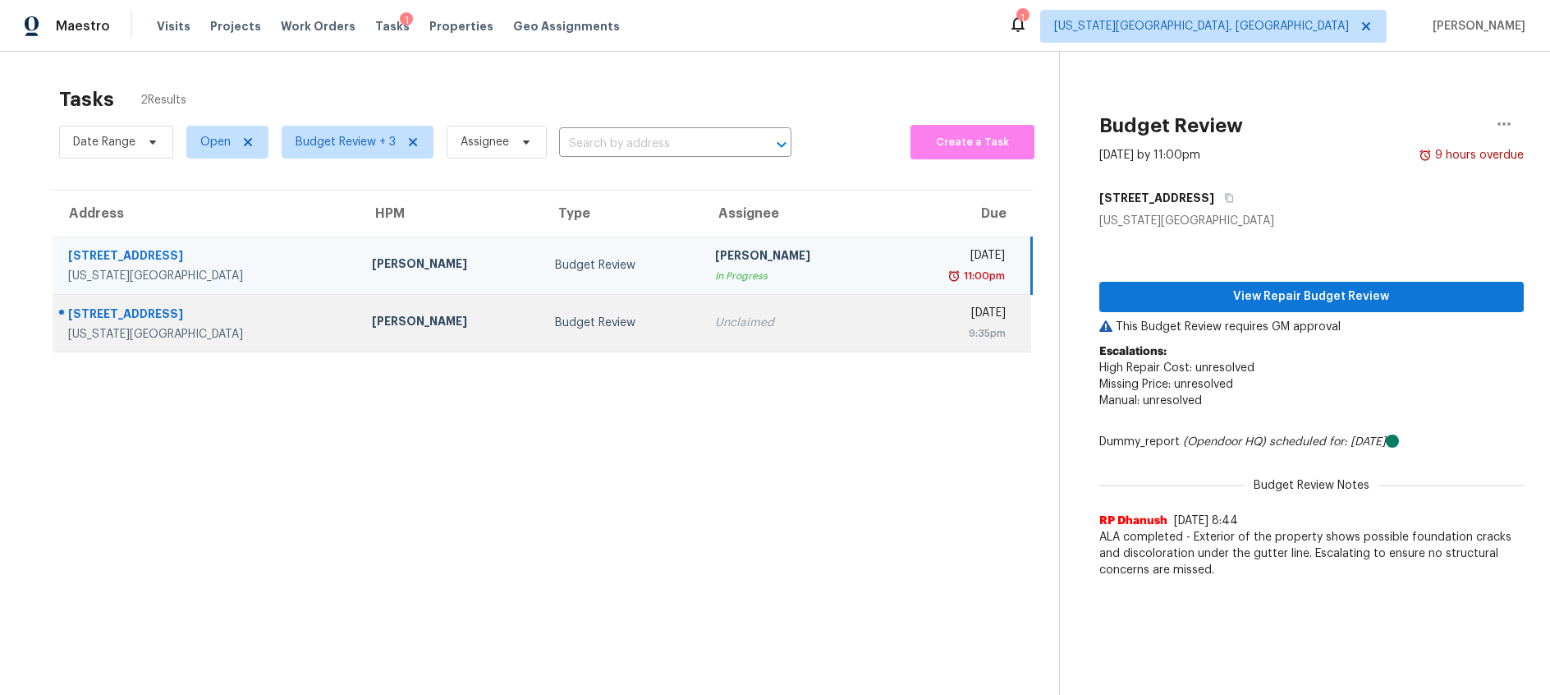
click at [631, 317] on div "Budget Review" at bounding box center [622, 322] width 135 height 16
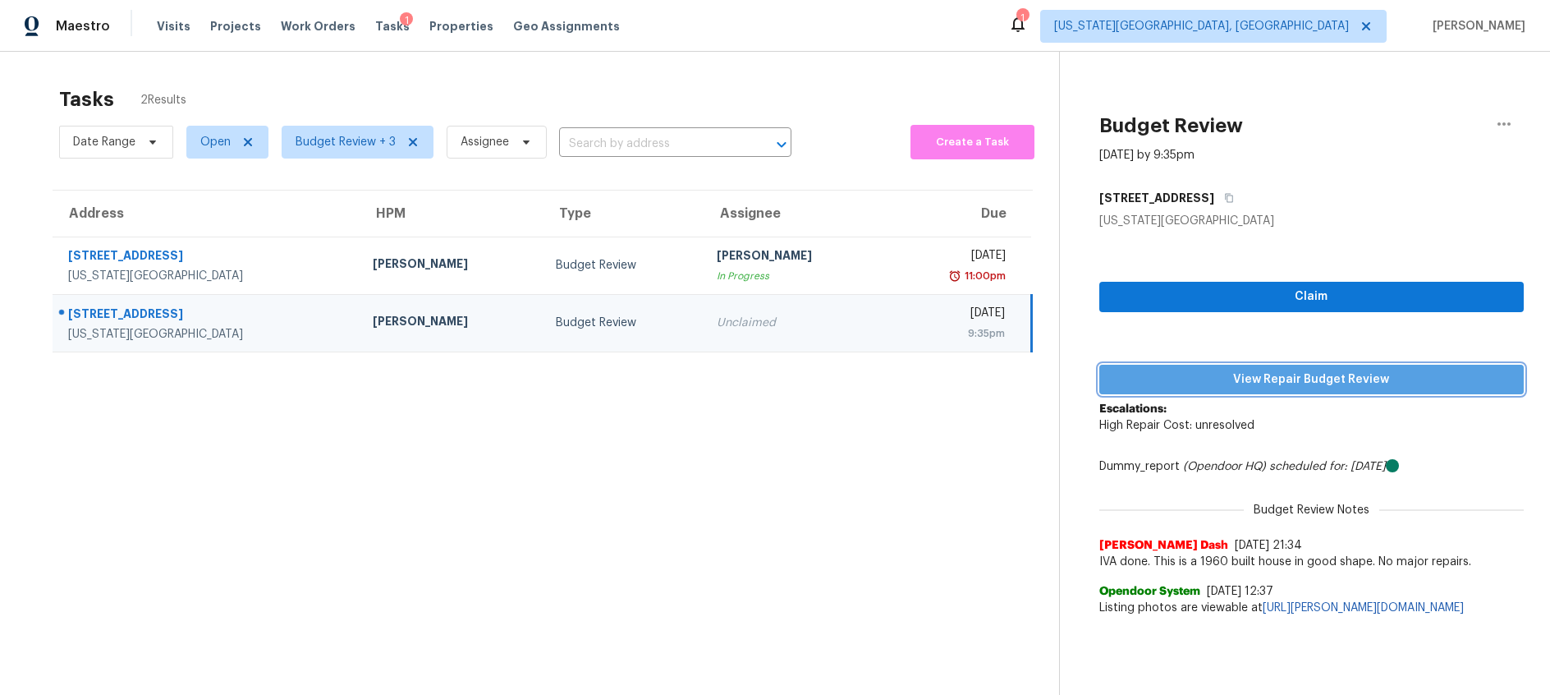
click at [1187, 383] on span "View Repair Budget Review" at bounding box center [1312, 379] width 398 height 21
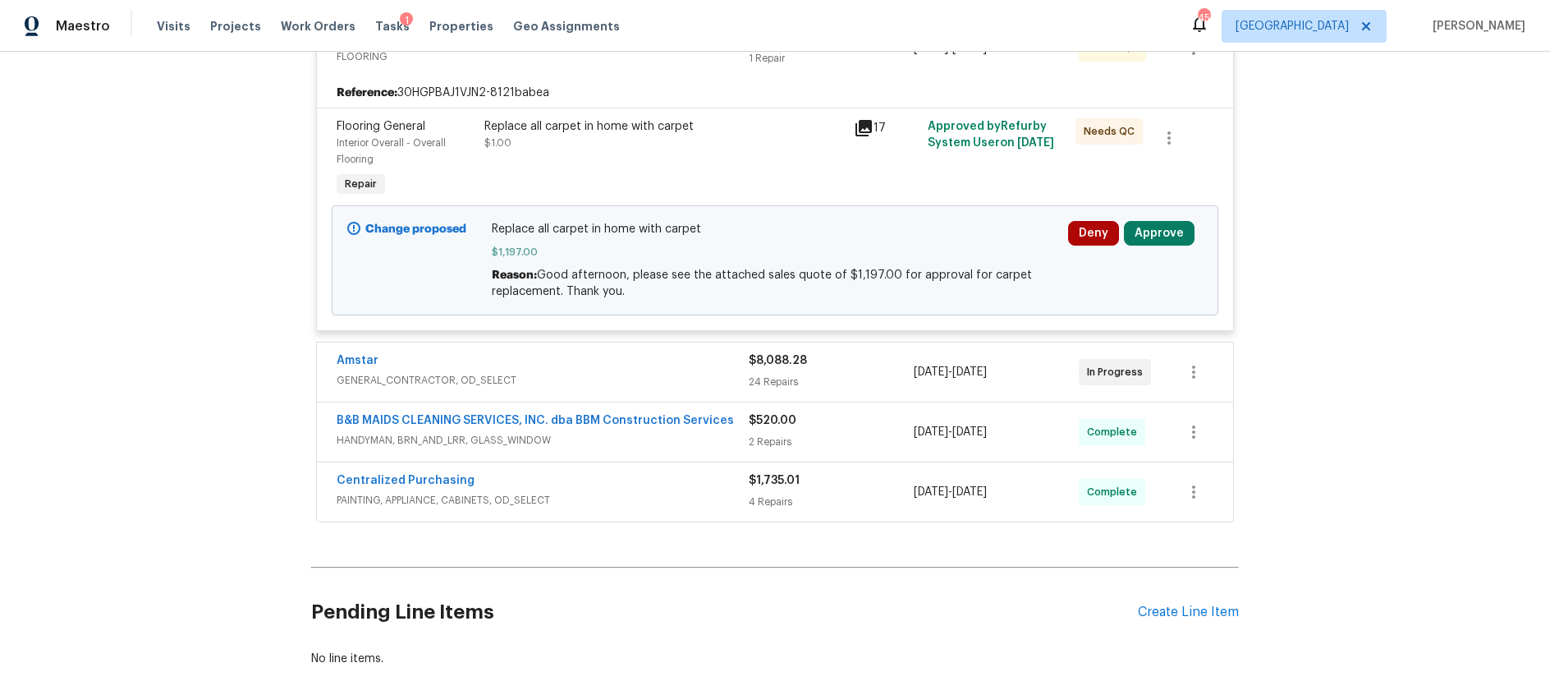
scroll to position [411, 0]
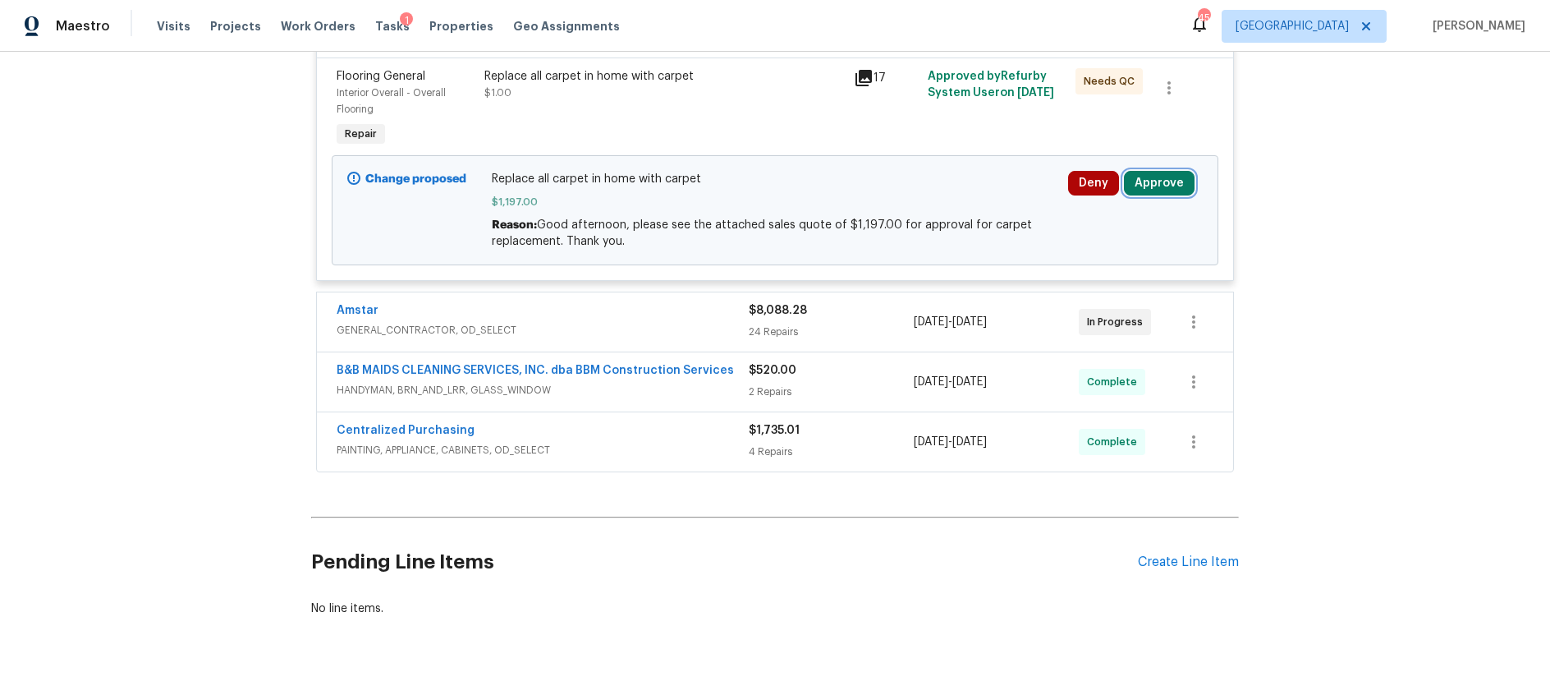
click at [1165, 178] on button "Approve" at bounding box center [1159, 183] width 71 height 25
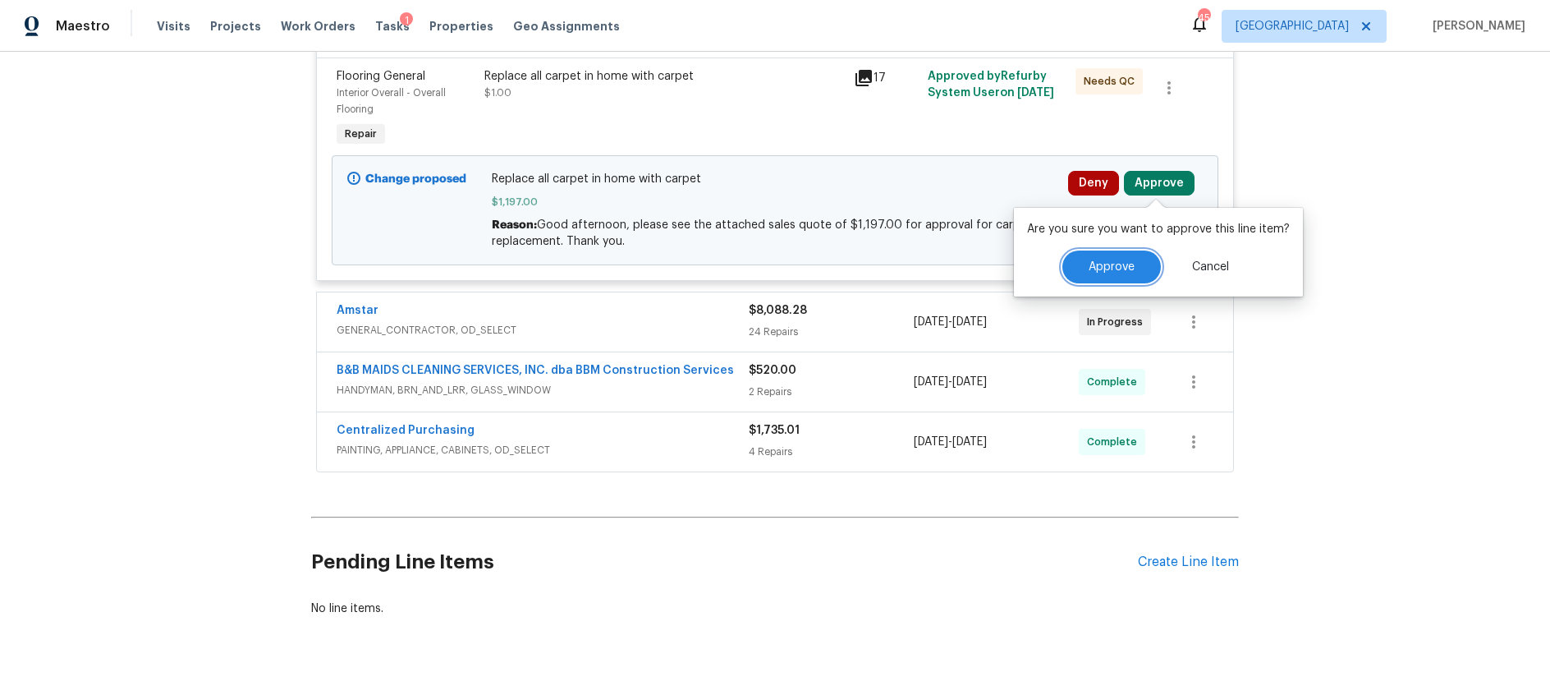
click at [1090, 250] on button "Approve" at bounding box center [1111, 266] width 99 height 33
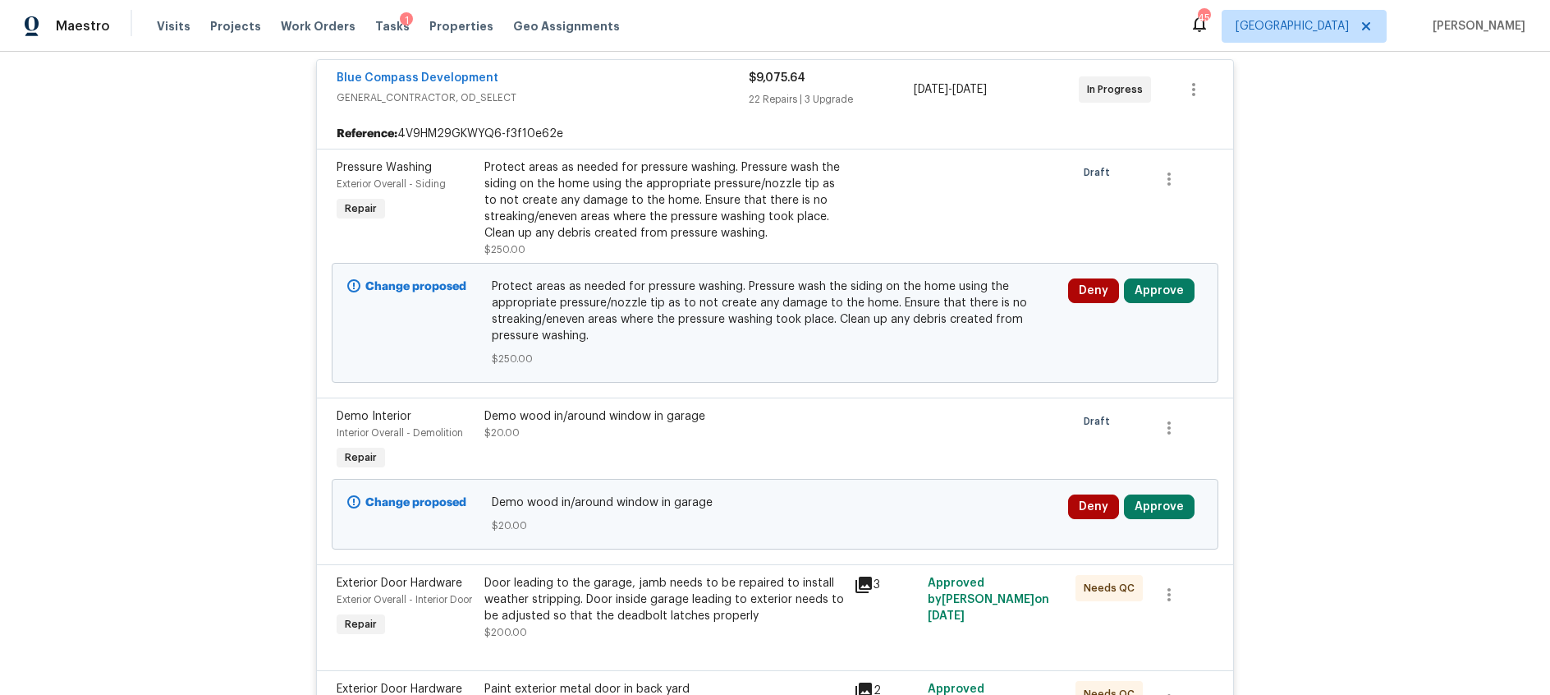
scroll to position [184, 0]
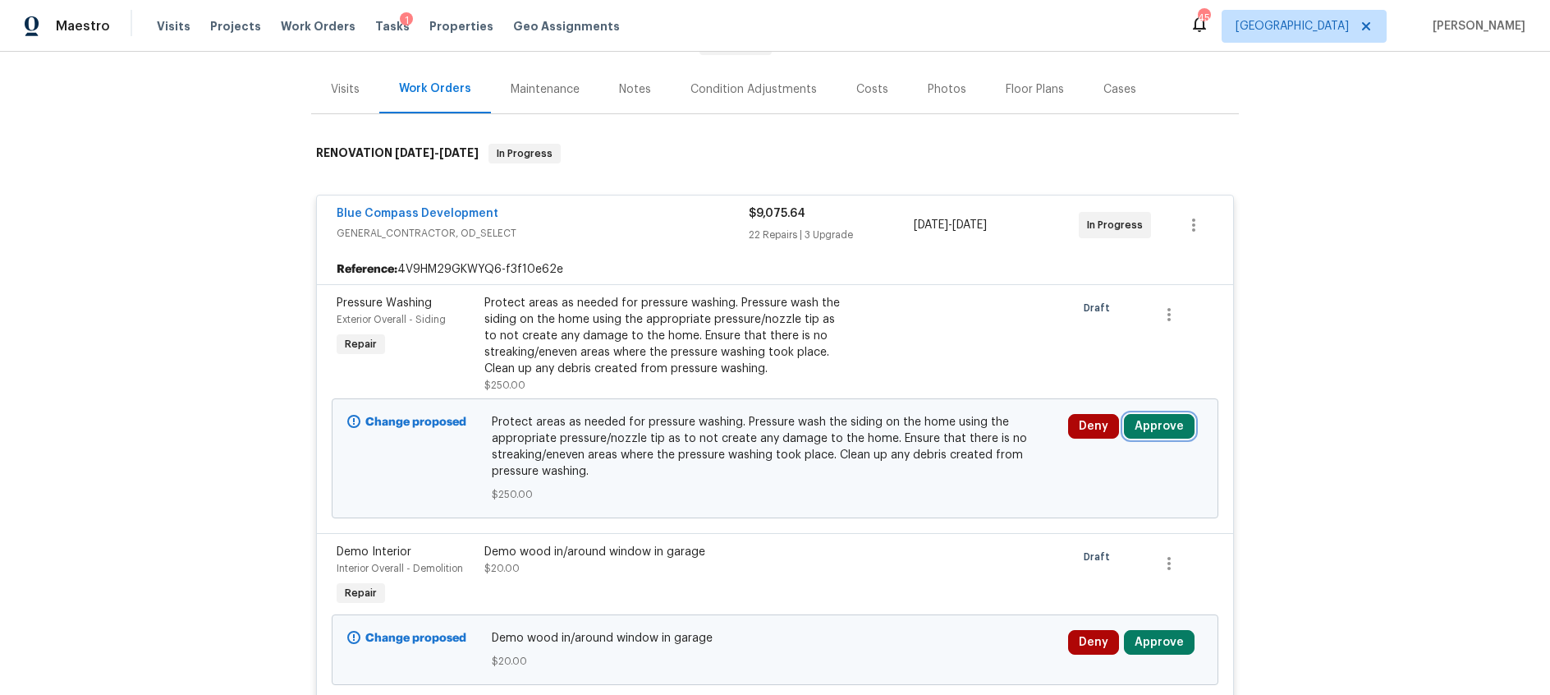
click at [1163, 426] on button "Approve" at bounding box center [1159, 426] width 71 height 25
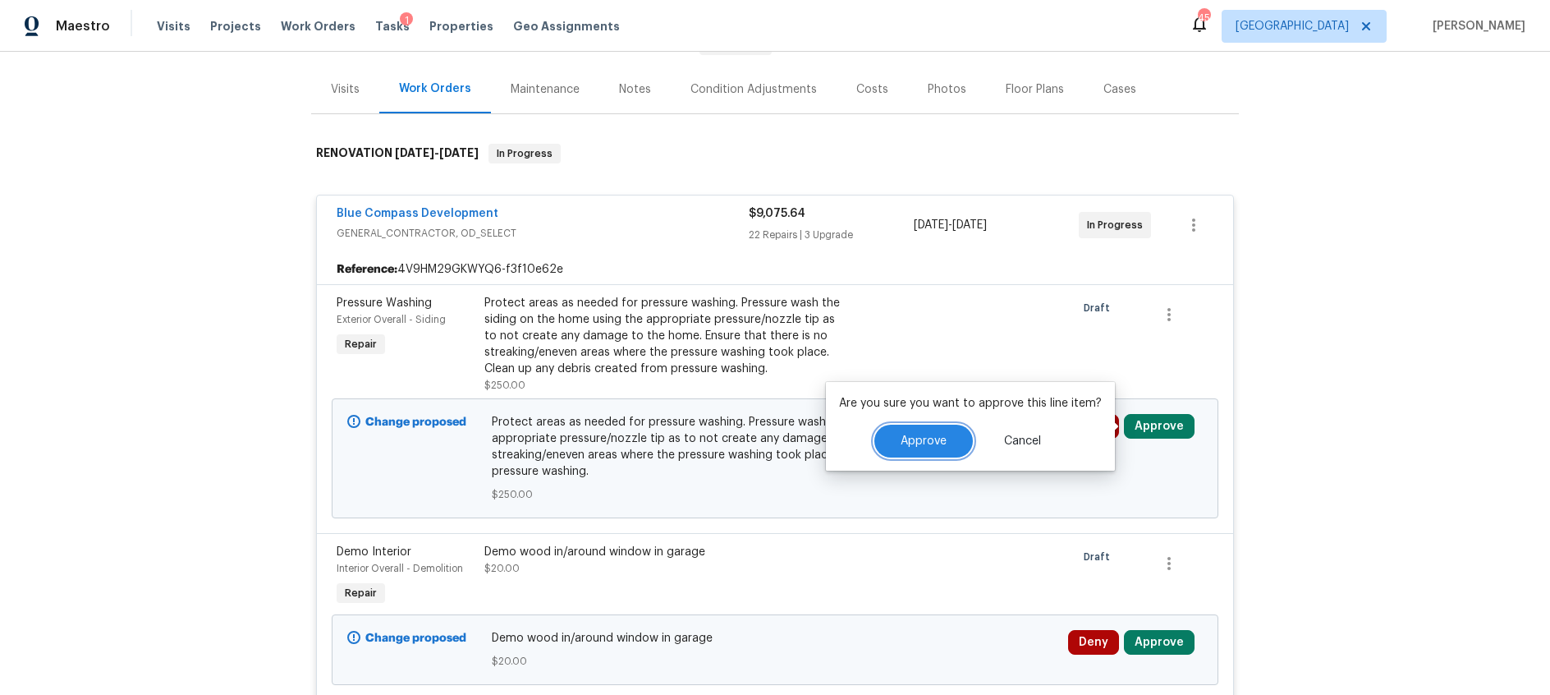
click at [932, 443] on span "Approve" at bounding box center [924, 441] width 46 height 12
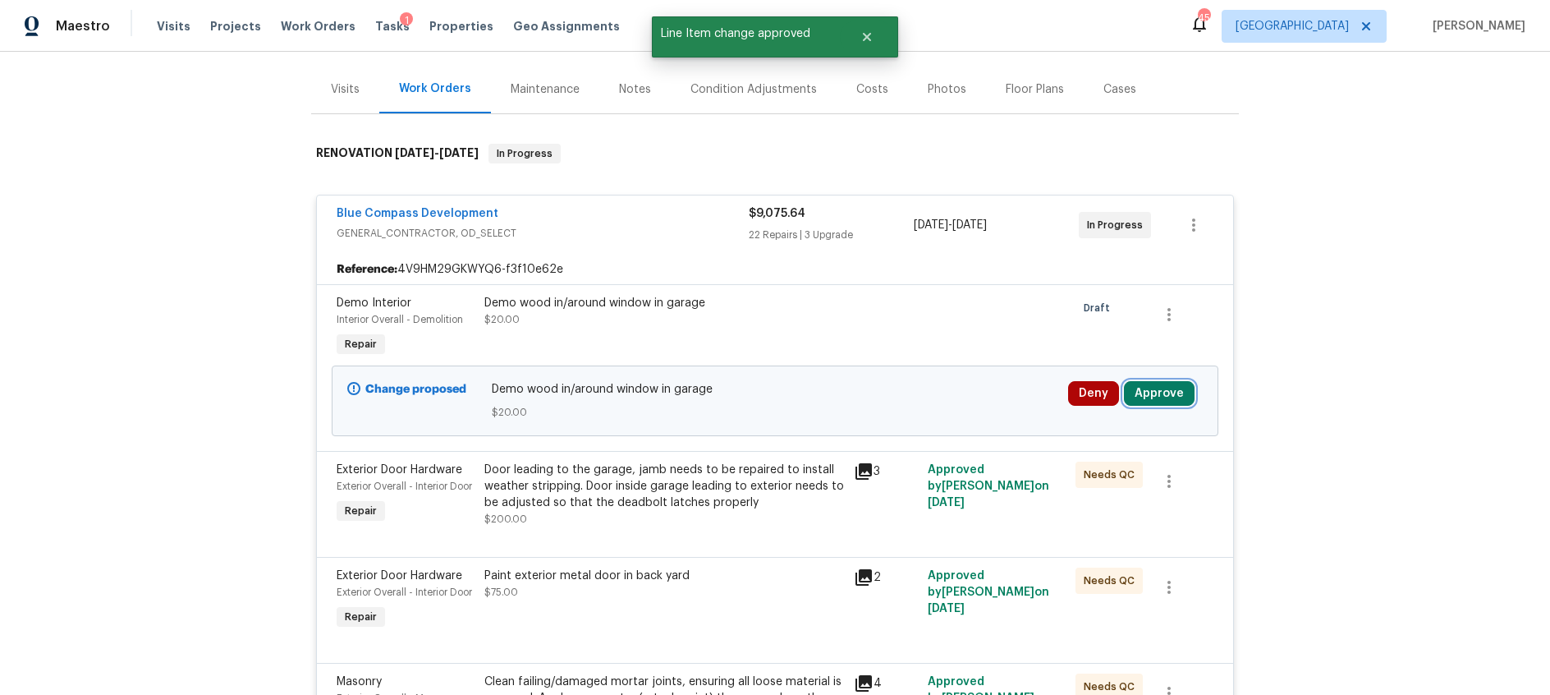
click at [1162, 388] on button "Approve" at bounding box center [1159, 393] width 71 height 25
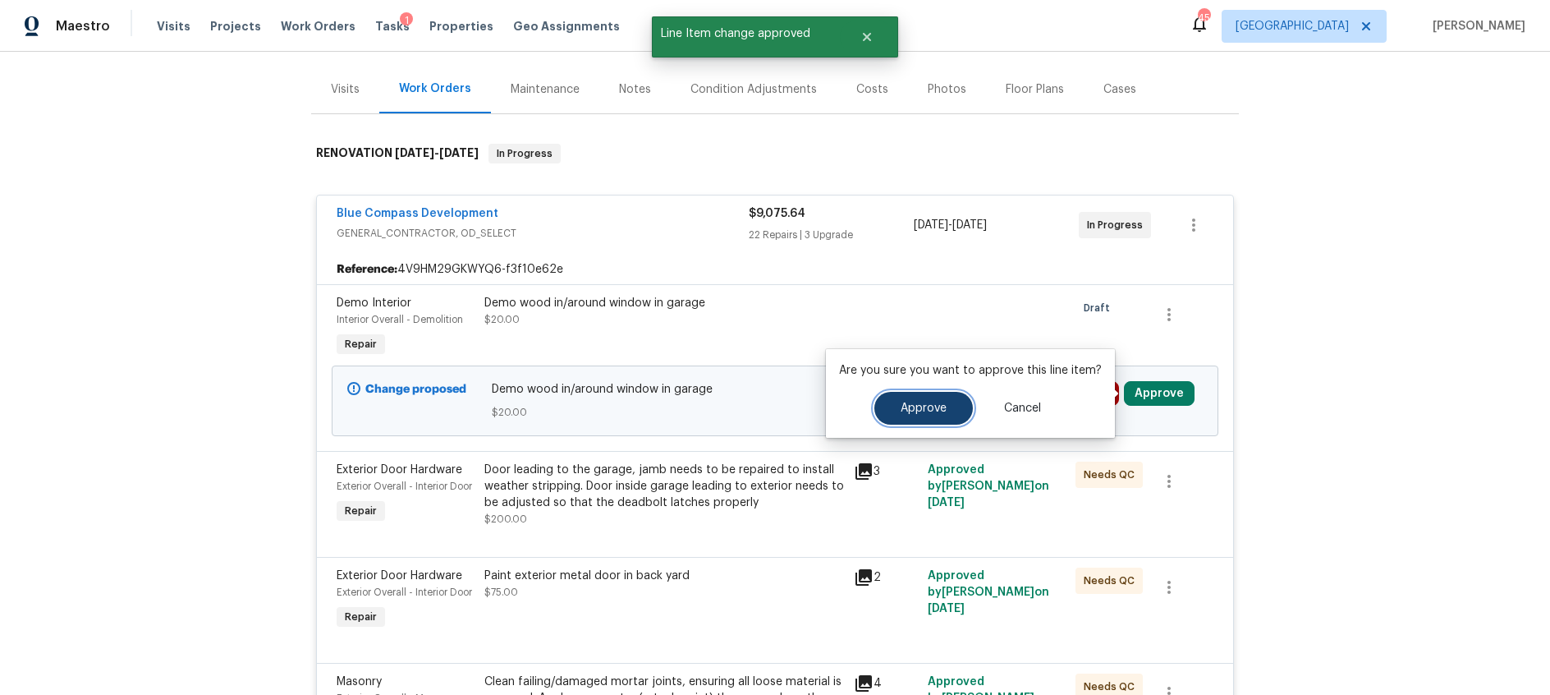
click at [942, 402] on span "Approve" at bounding box center [924, 408] width 46 height 12
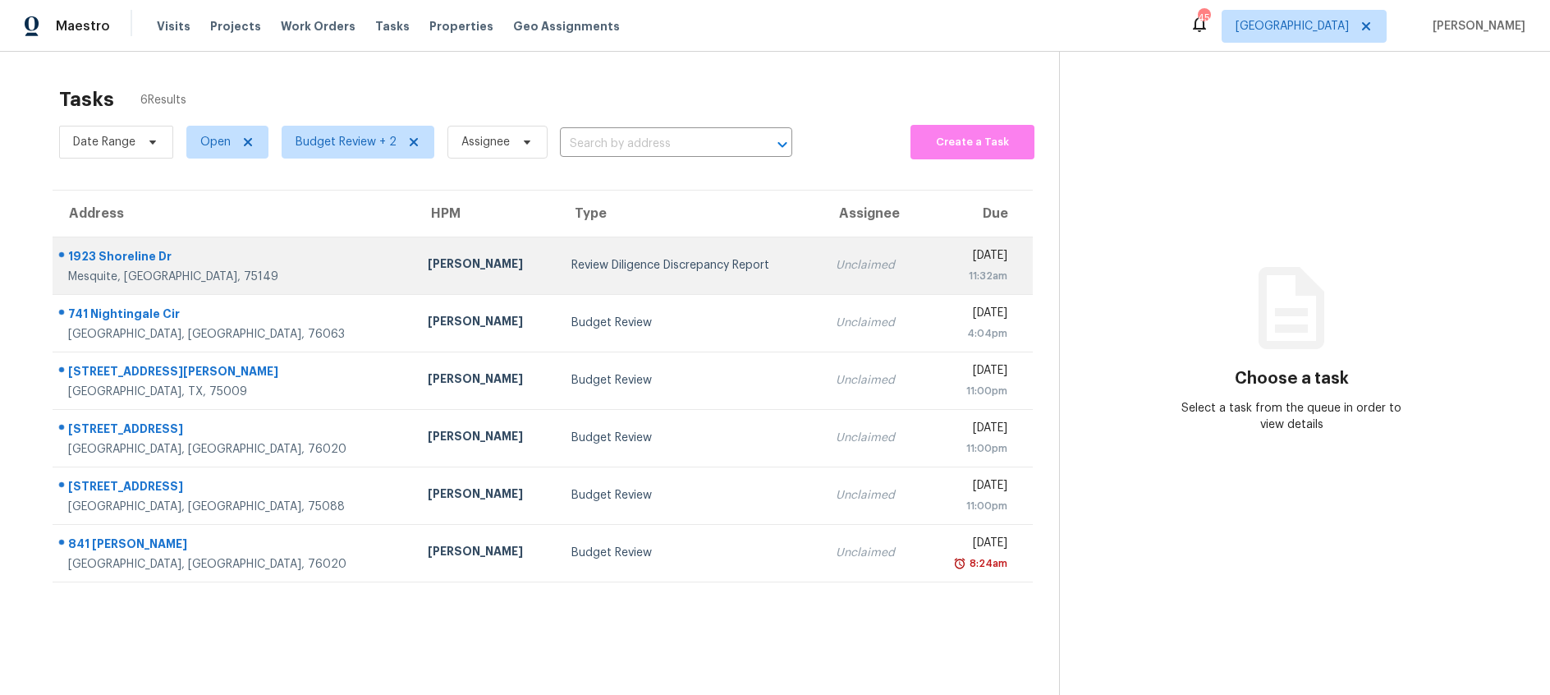
click at [603, 276] on td "Review Diligence Discrepancy Report" at bounding box center [690, 264] width 264 height 57
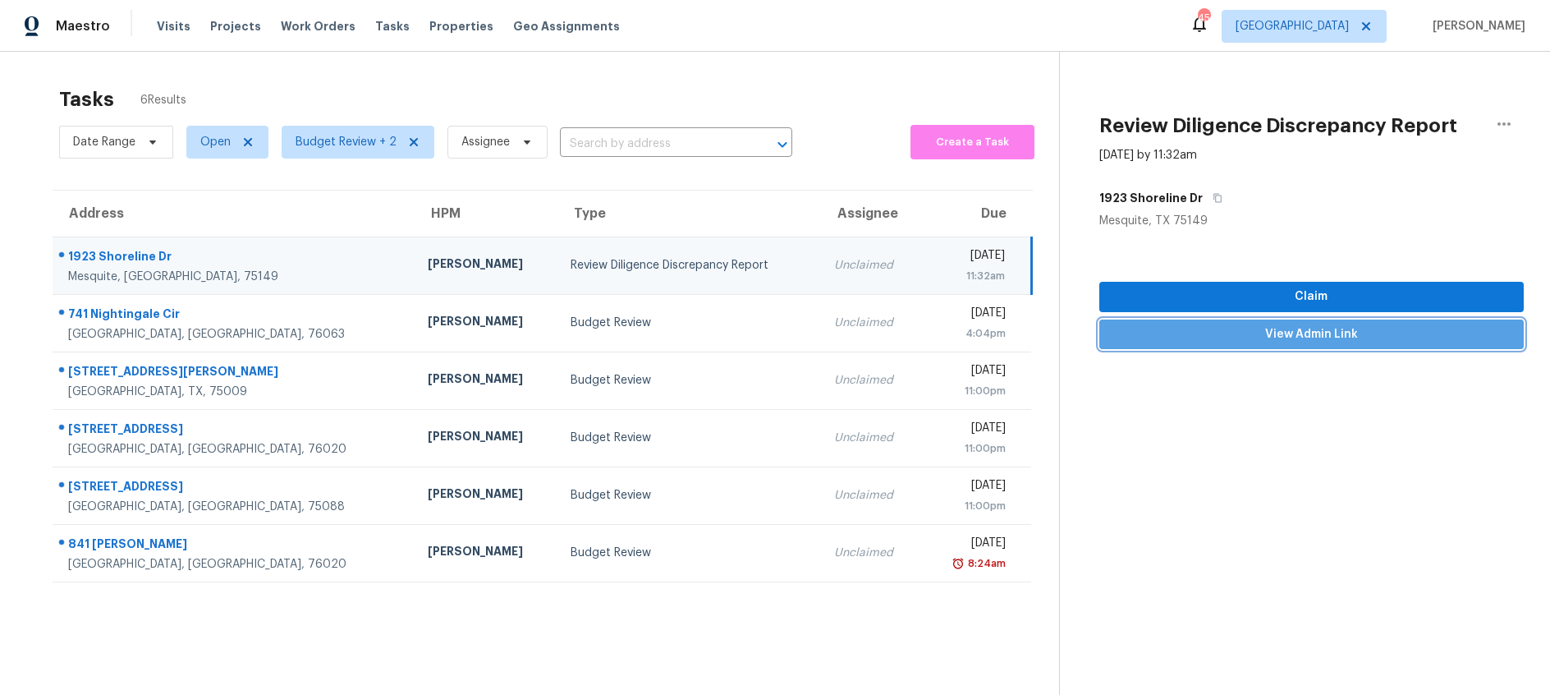
click at [1172, 333] on span "View Admin Link" at bounding box center [1312, 334] width 398 height 21
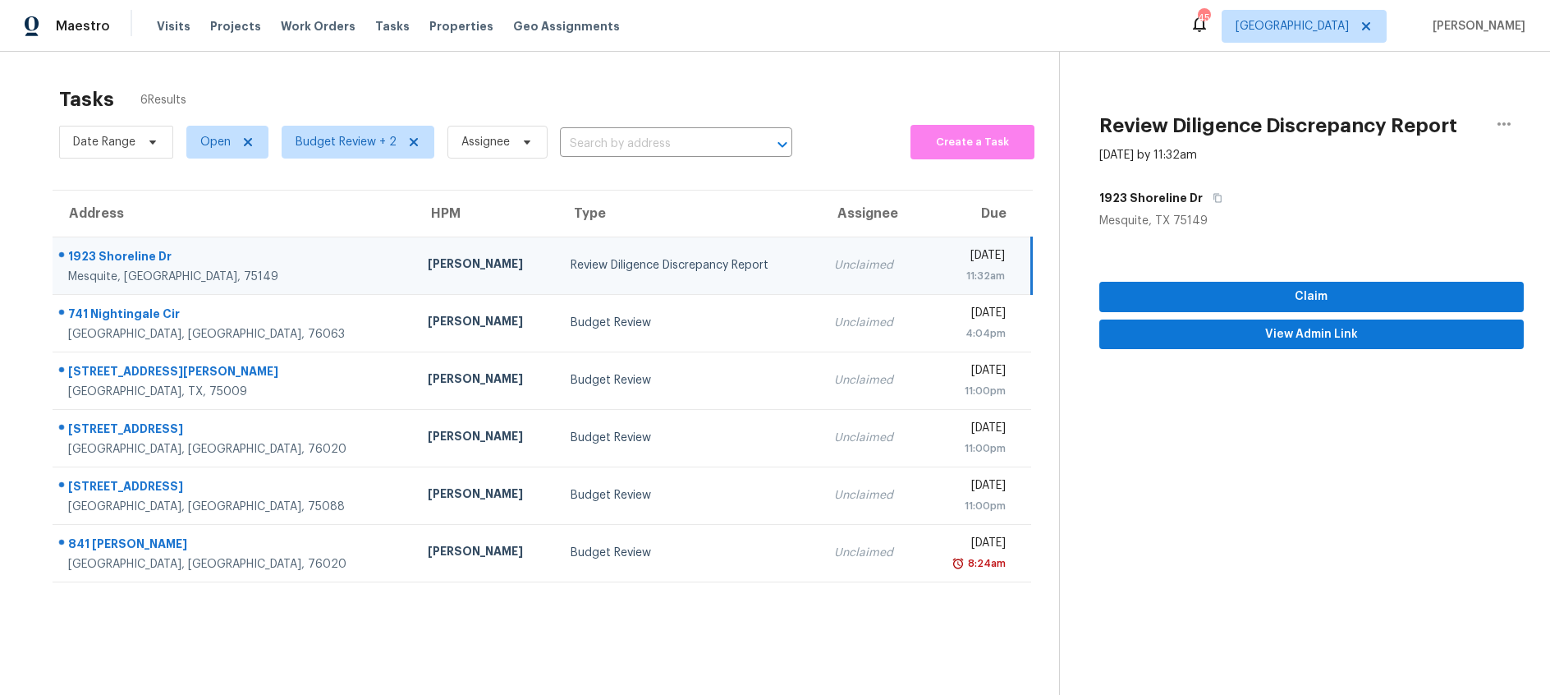
click at [610, 259] on div "Review Diligence Discrepancy Report" at bounding box center [690, 265] width 238 height 16
click at [1209, 294] on span "Claim" at bounding box center [1312, 297] width 398 height 21
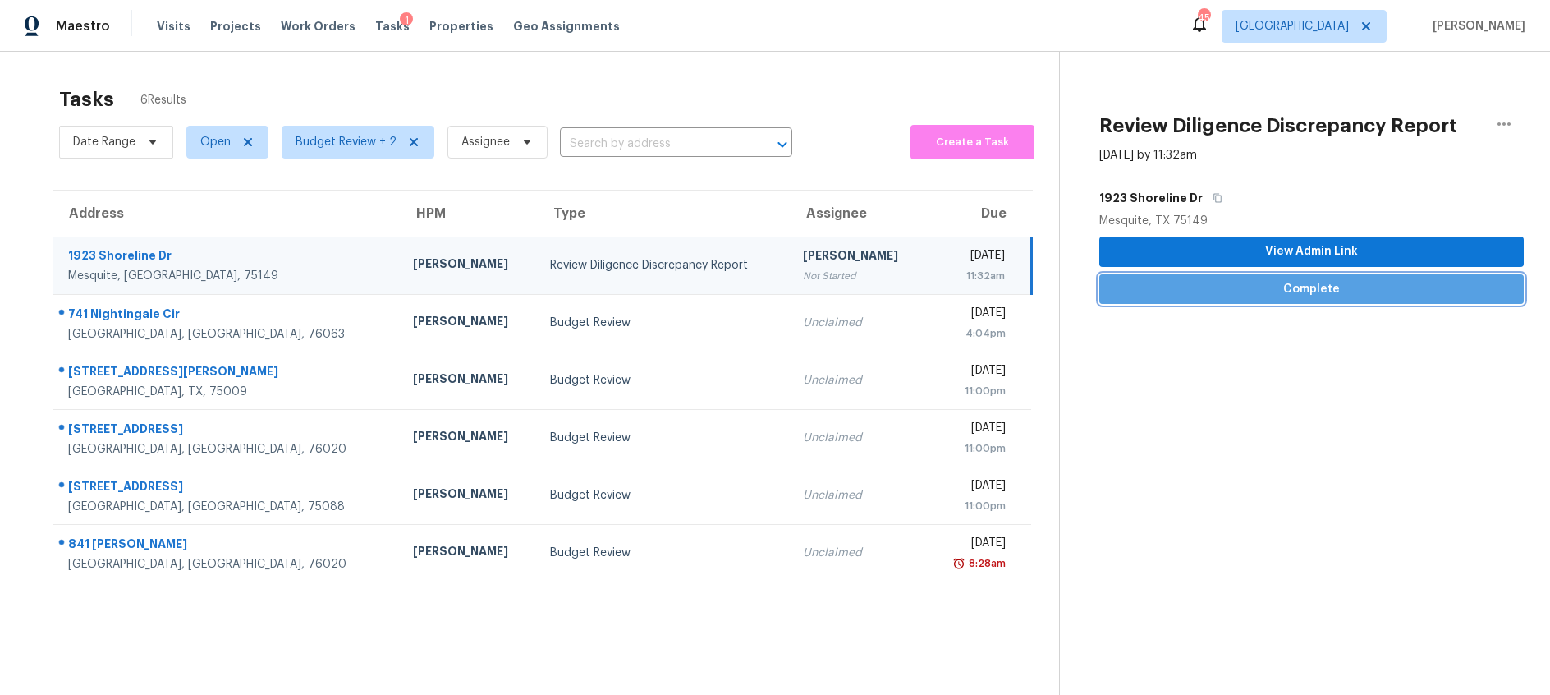
click at [1218, 296] on span "Complete" at bounding box center [1312, 289] width 398 height 21
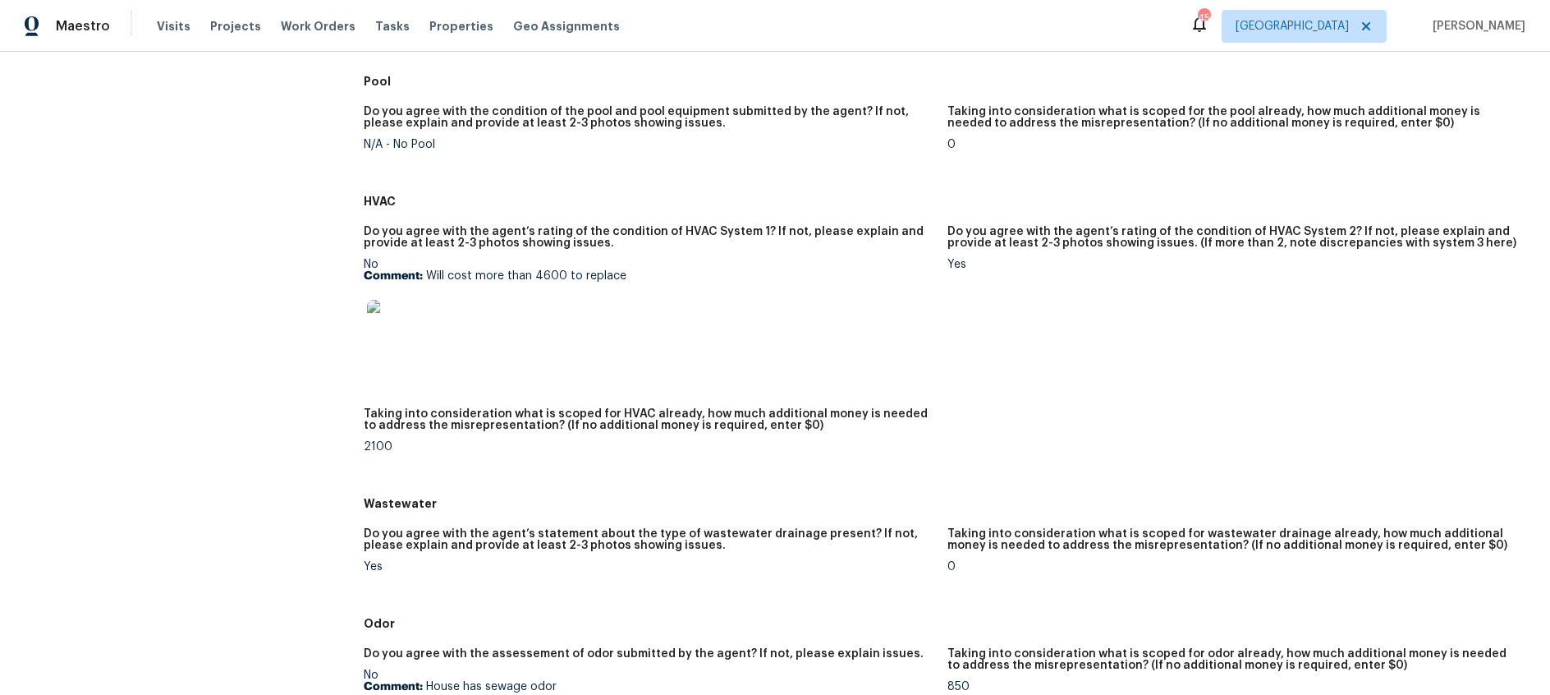
scroll to position [991, 0]
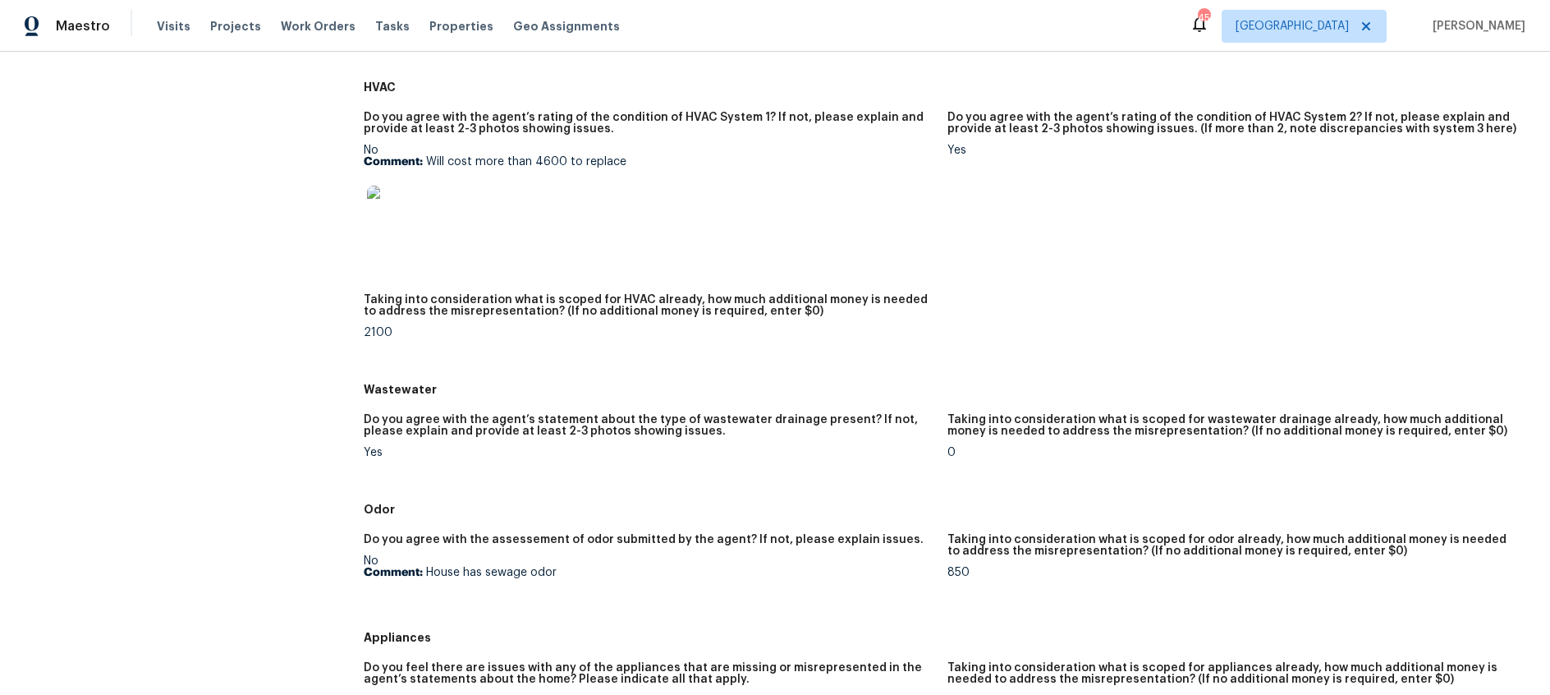
click at [406, 215] on img at bounding box center [393, 212] width 53 height 53
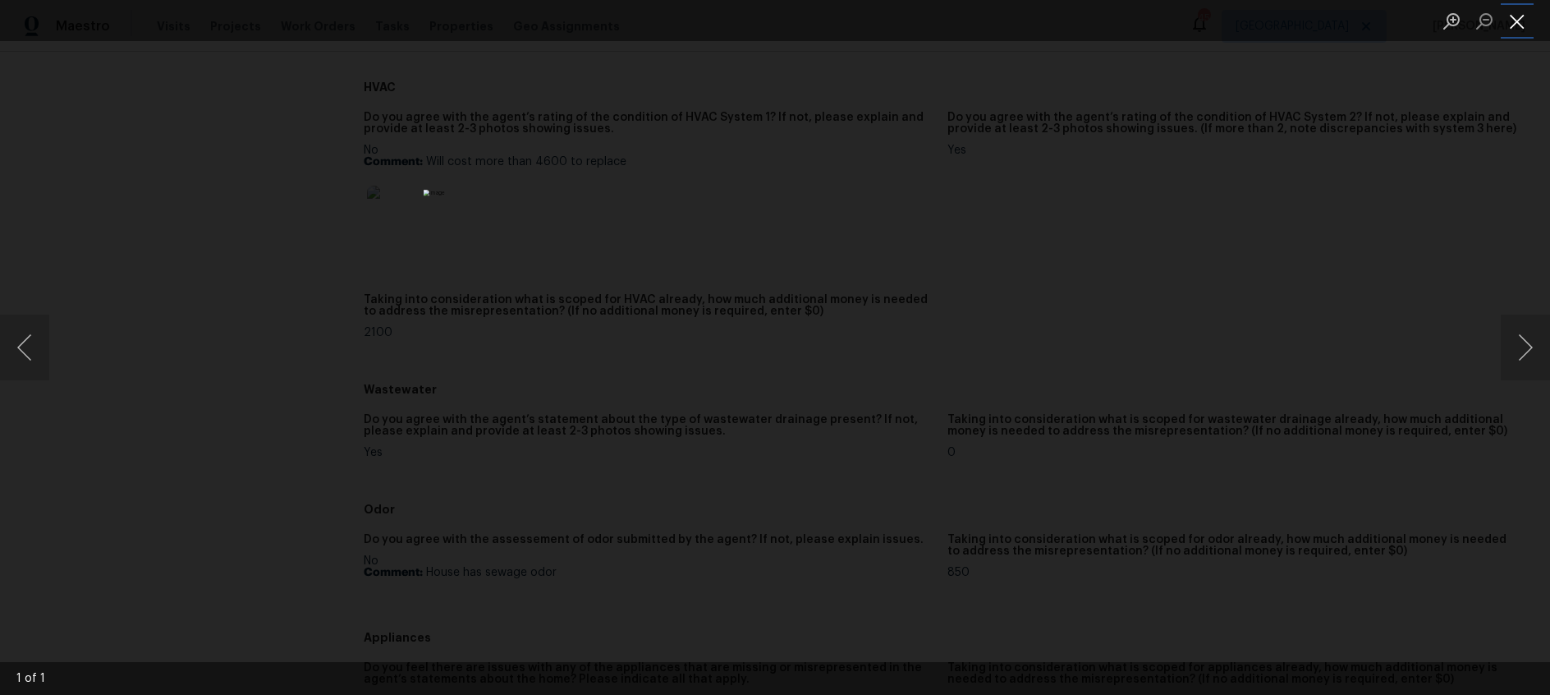
click at [1517, 19] on button "Close lightbox" at bounding box center [1517, 21] width 33 height 29
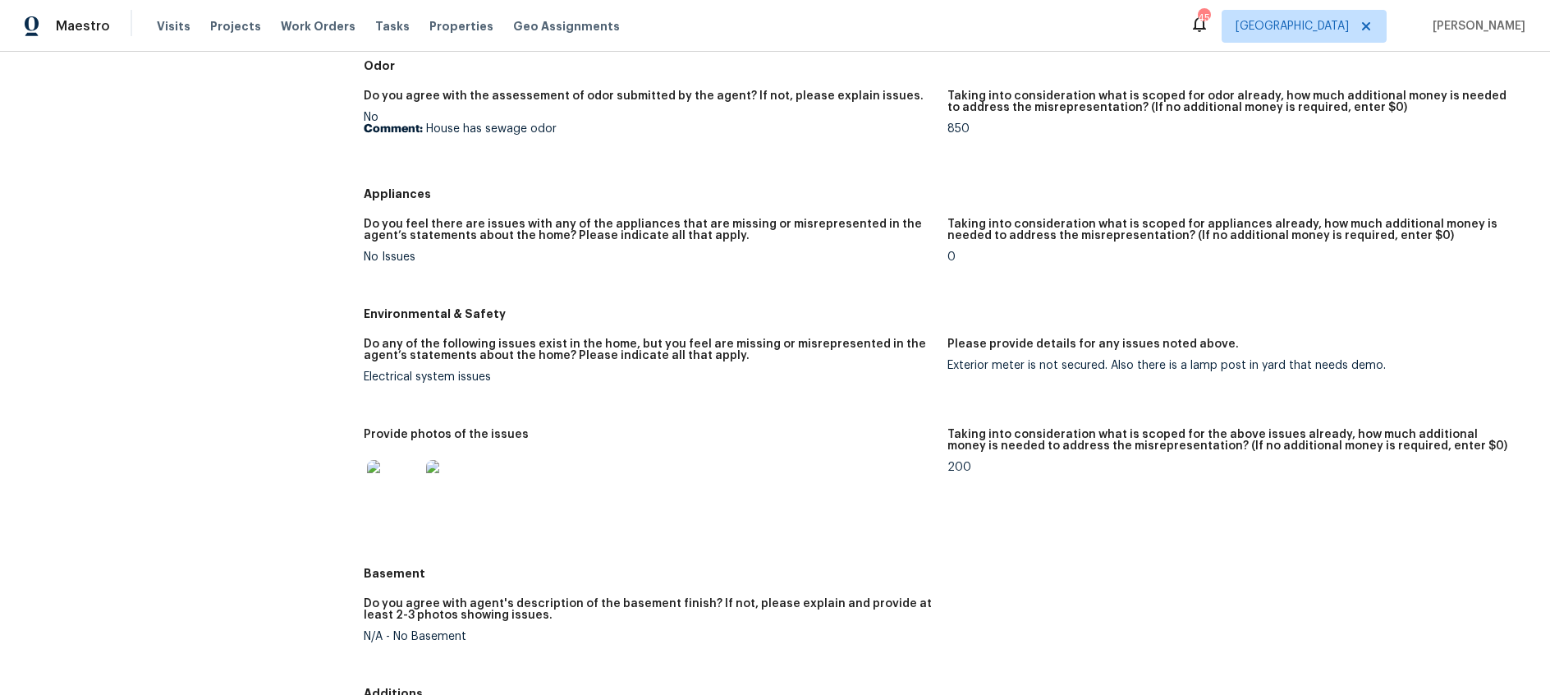
scroll to position [1475, 0]
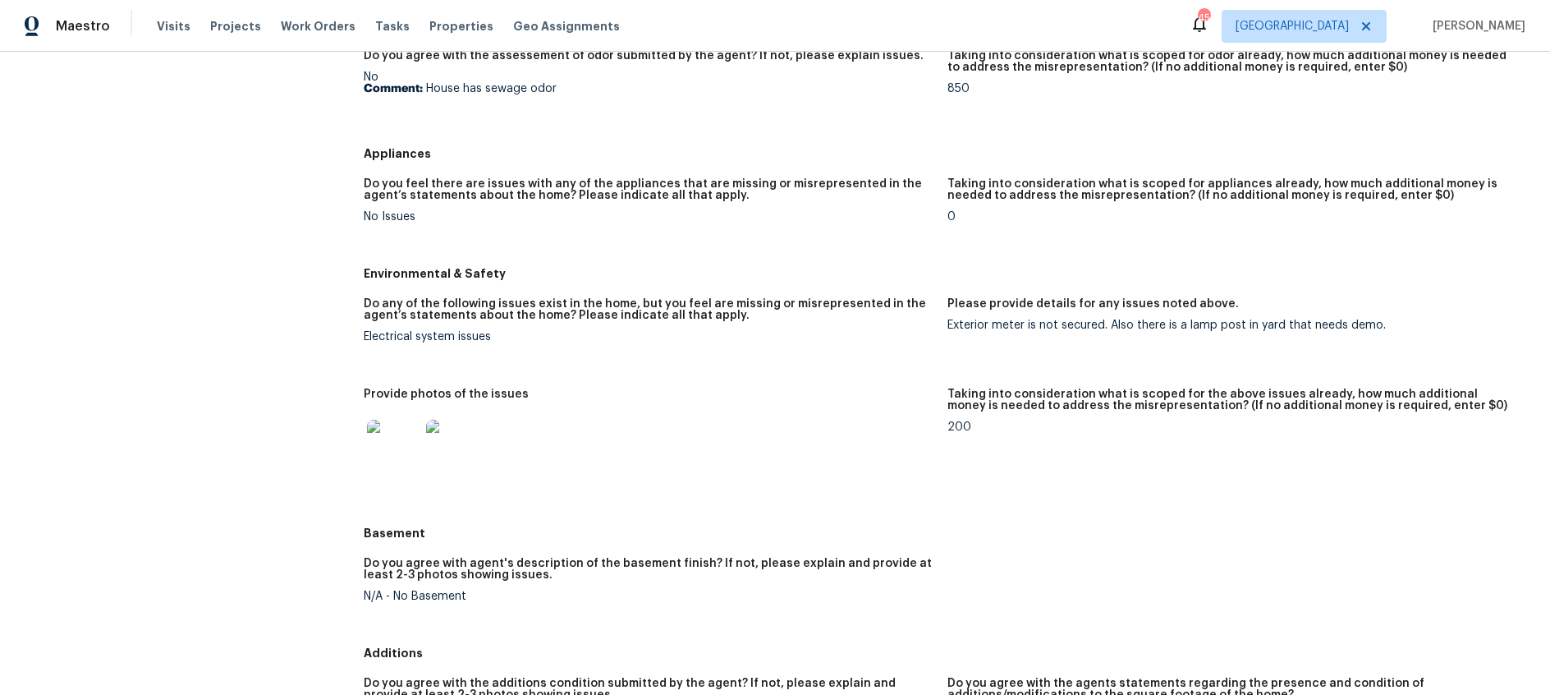
click at [392, 461] on img at bounding box center [393, 446] width 53 height 53
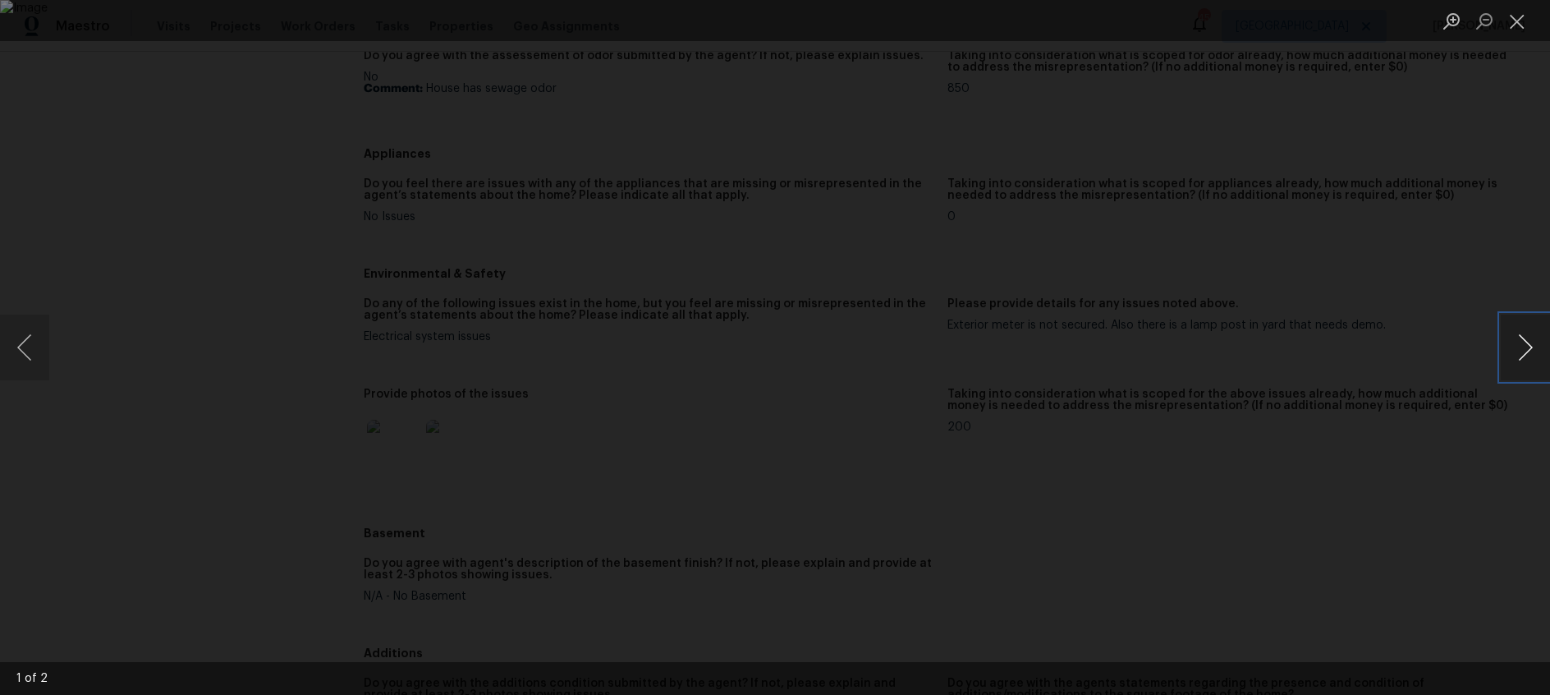
click at [1524, 354] on button "Next image" at bounding box center [1525, 347] width 49 height 66
click at [1521, 19] on button "Close lightbox" at bounding box center [1517, 21] width 33 height 29
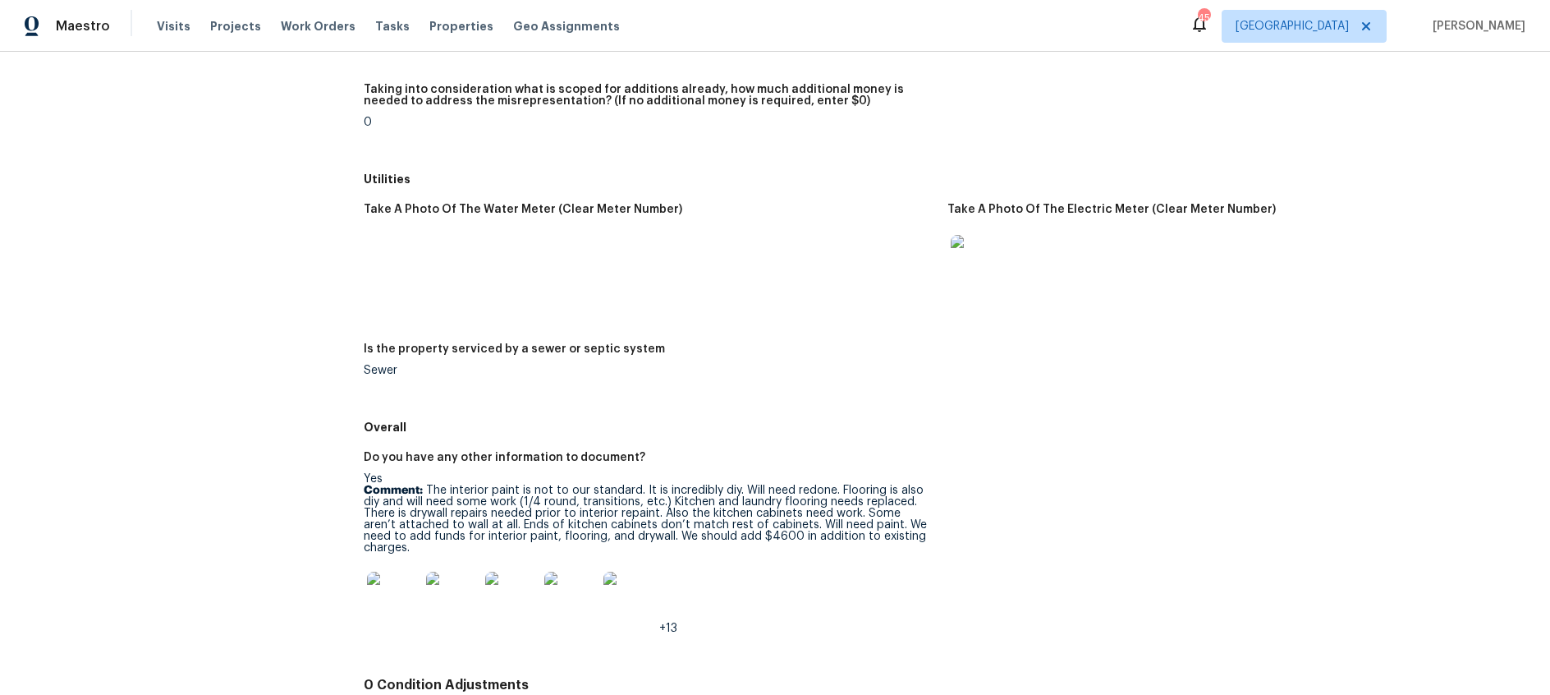
scroll to position [2163, 0]
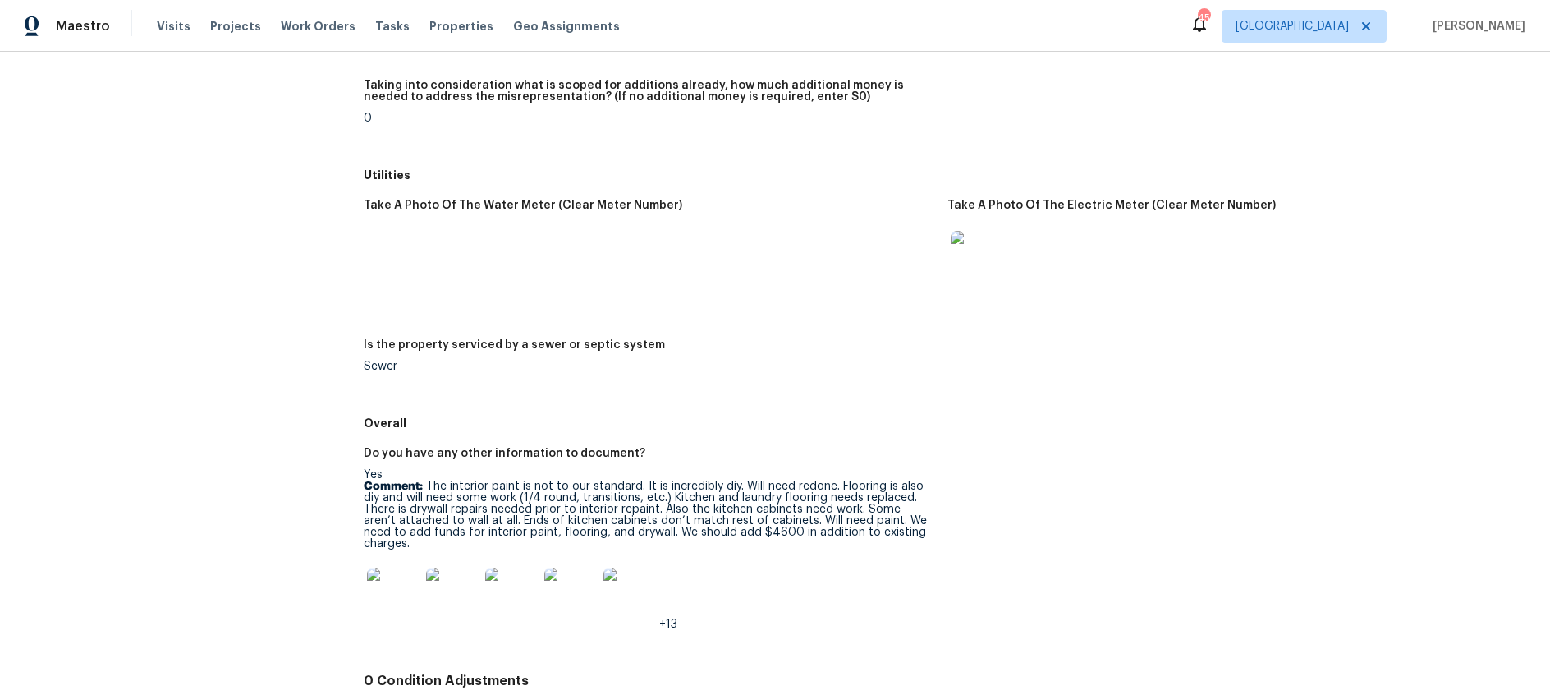
click at [387, 592] on img at bounding box center [393, 593] width 53 height 53
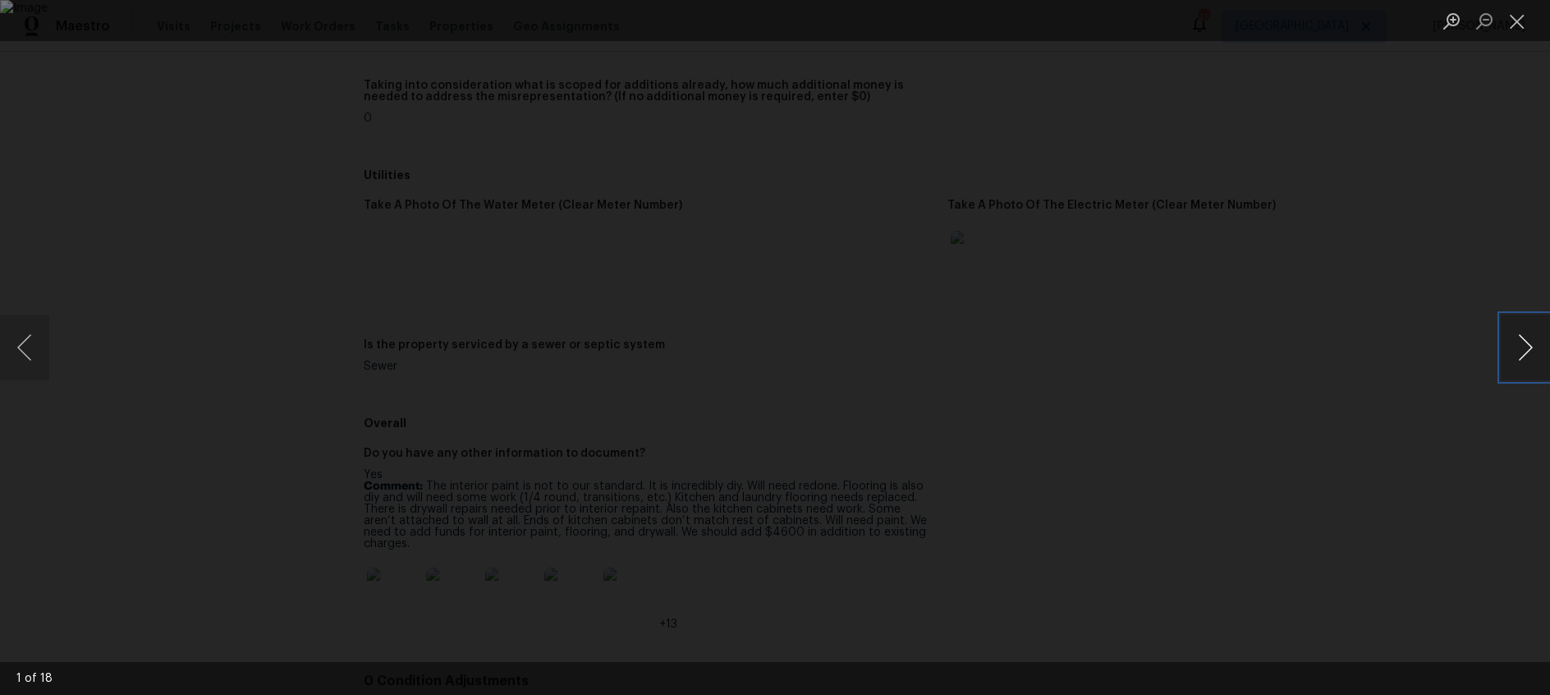
click at [1526, 346] on button "Next image" at bounding box center [1525, 347] width 49 height 66
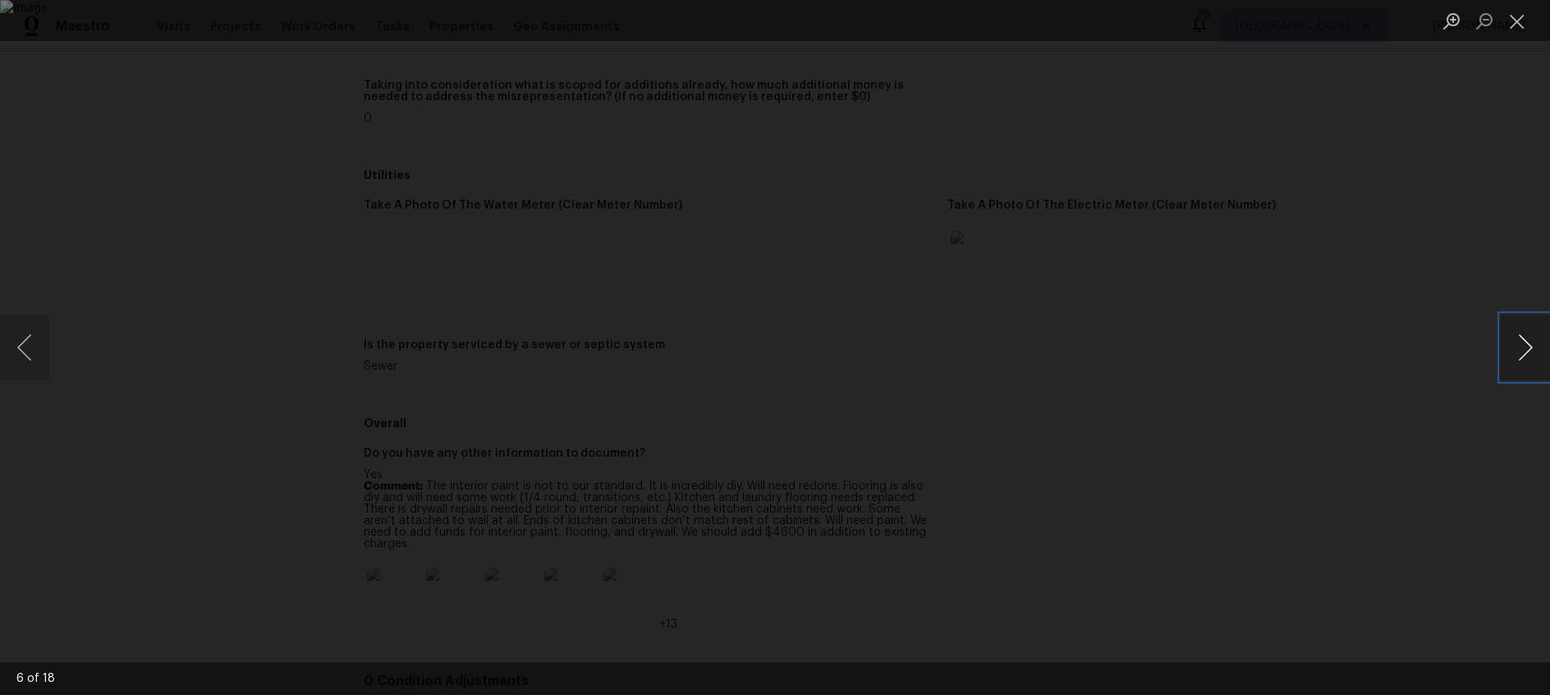
click at [1526, 346] on button "Next image" at bounding box center [1525, 347] width 49 height 66
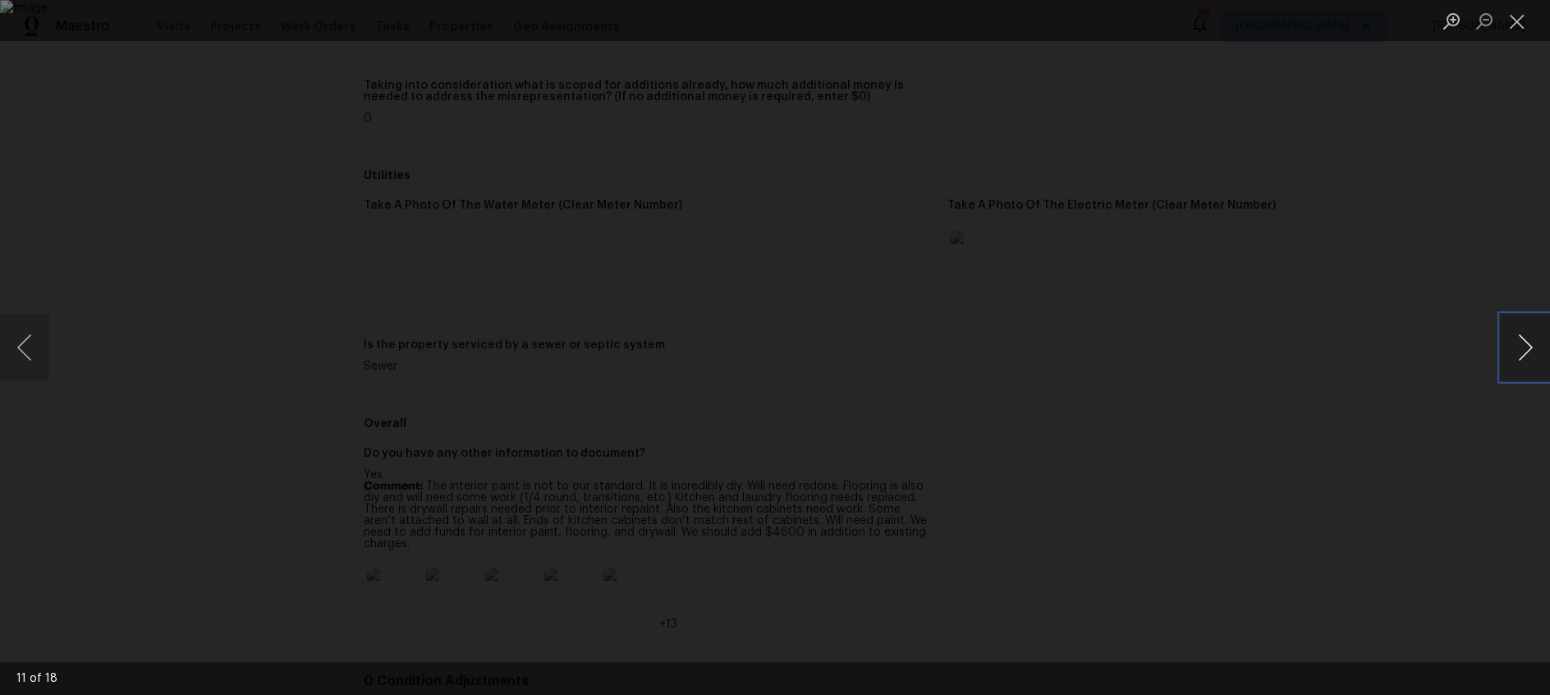
click at [1526, 346] on button "Next image" at bounding box center [1525, 347] width 49 height 66
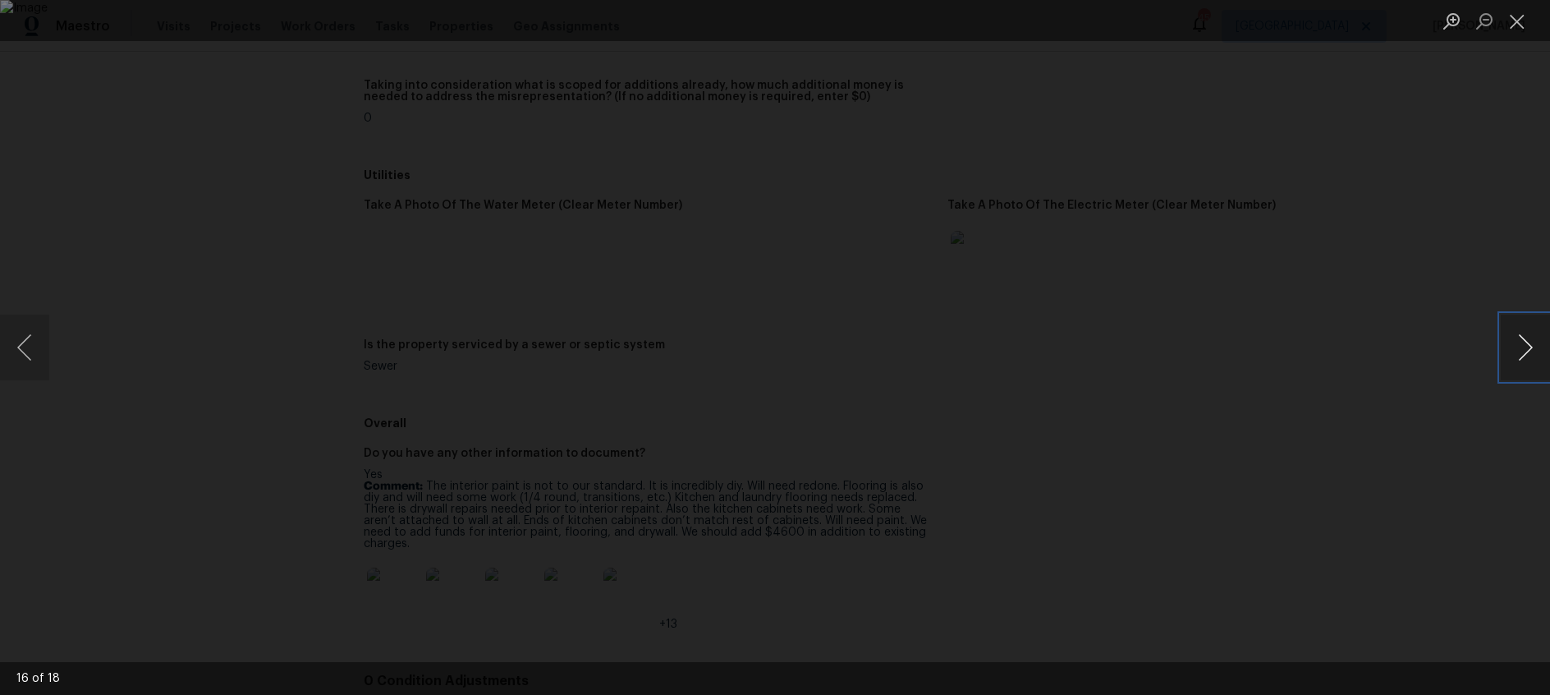
click at [1526, 346] on button "Next image" at bounding box center [1525, 347] width 49 height 66
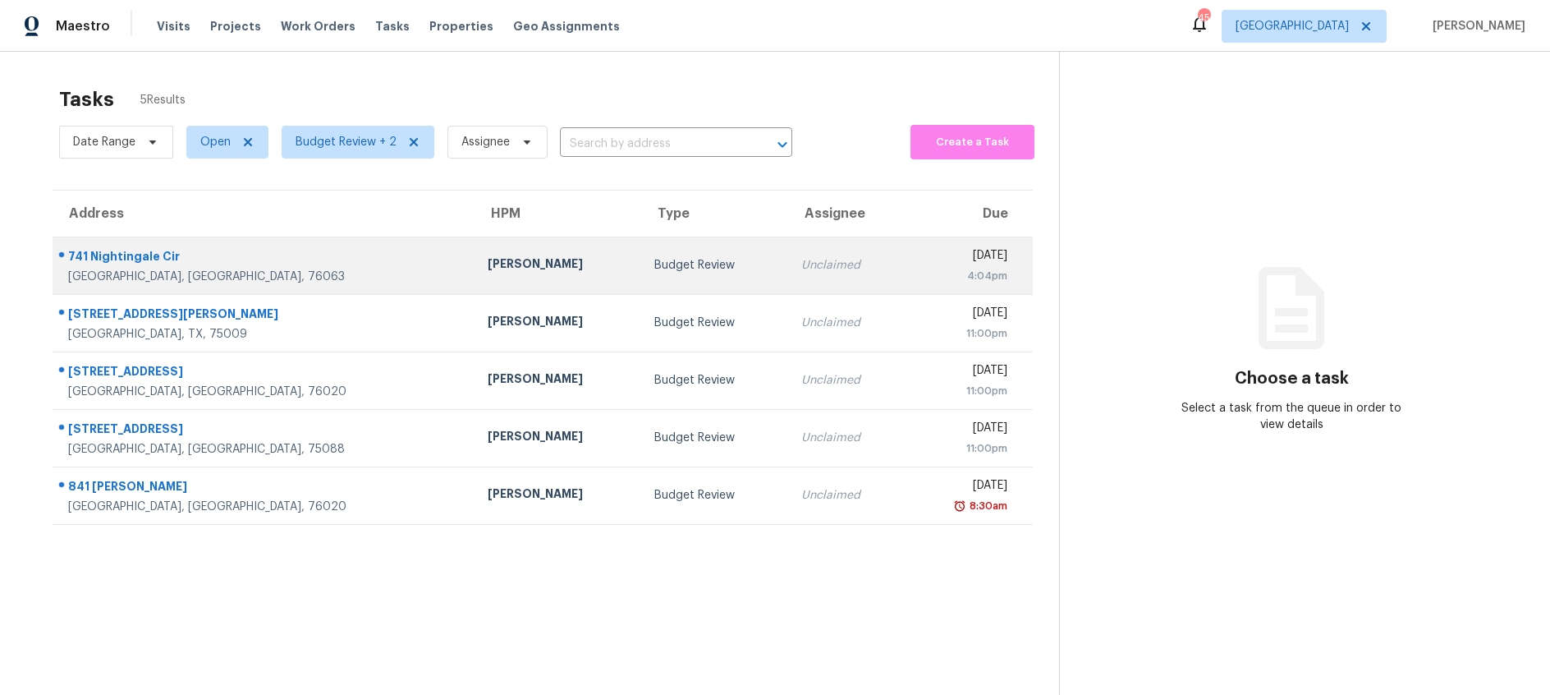
click at [654, 265] on div "Budget Review" at bounding box center [714, 265] width 121 height 16
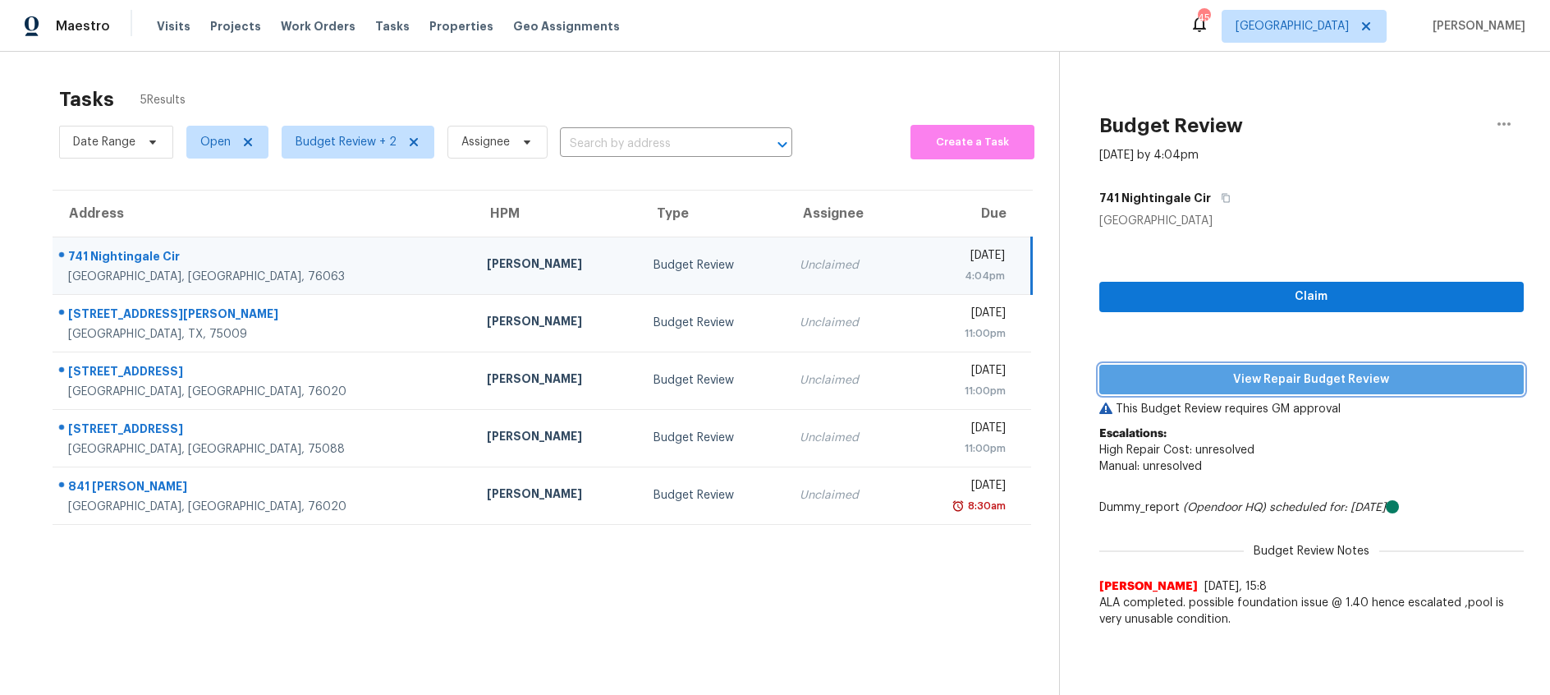
click at [1312, 382] on span "View Repair Budget Review" at bounding box center [1312, 379] width 398 height 21
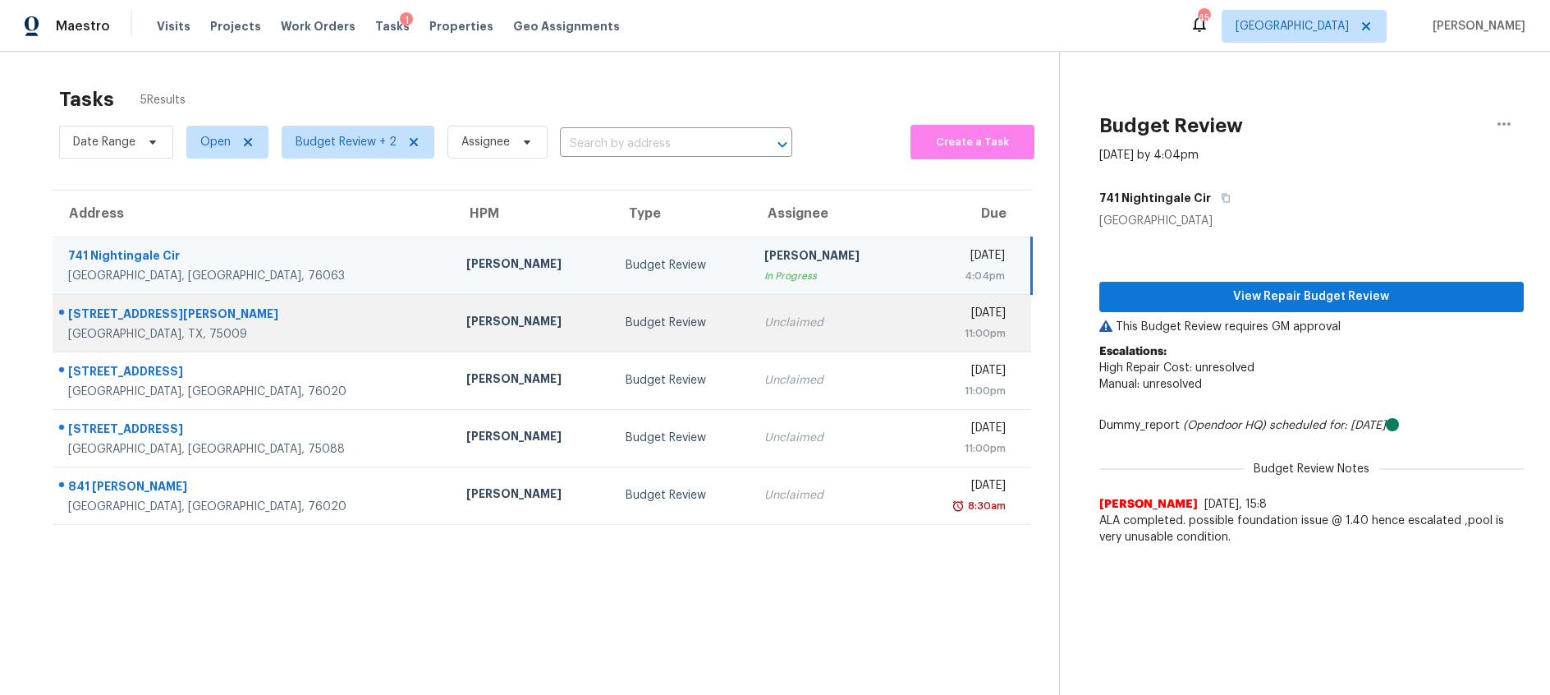
click at [613, 312] on td "Budget Review" at bounding box center [683, 322] width 140 height 57
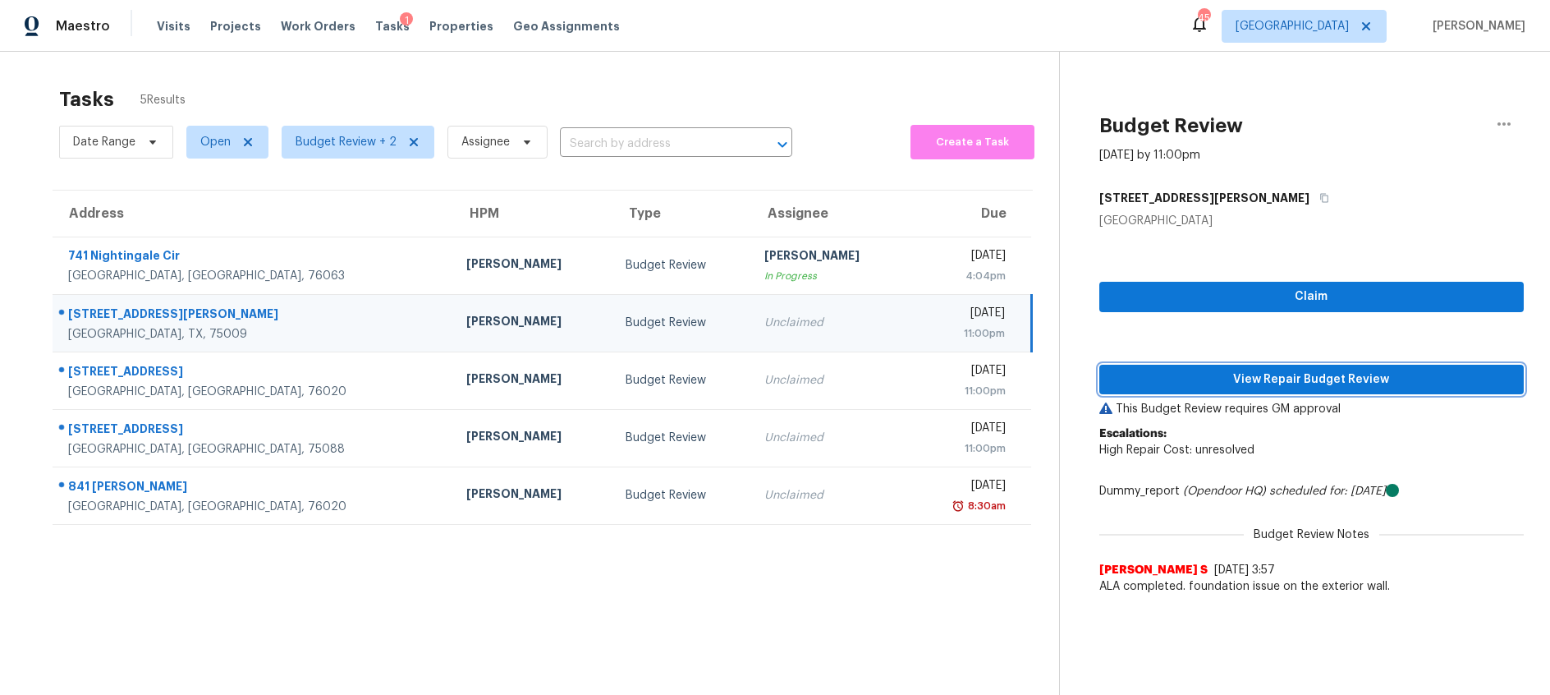
click at [1192, 383] on span "View Repair Budget Review" at bounding box center [1312, 379] width 398 height 21
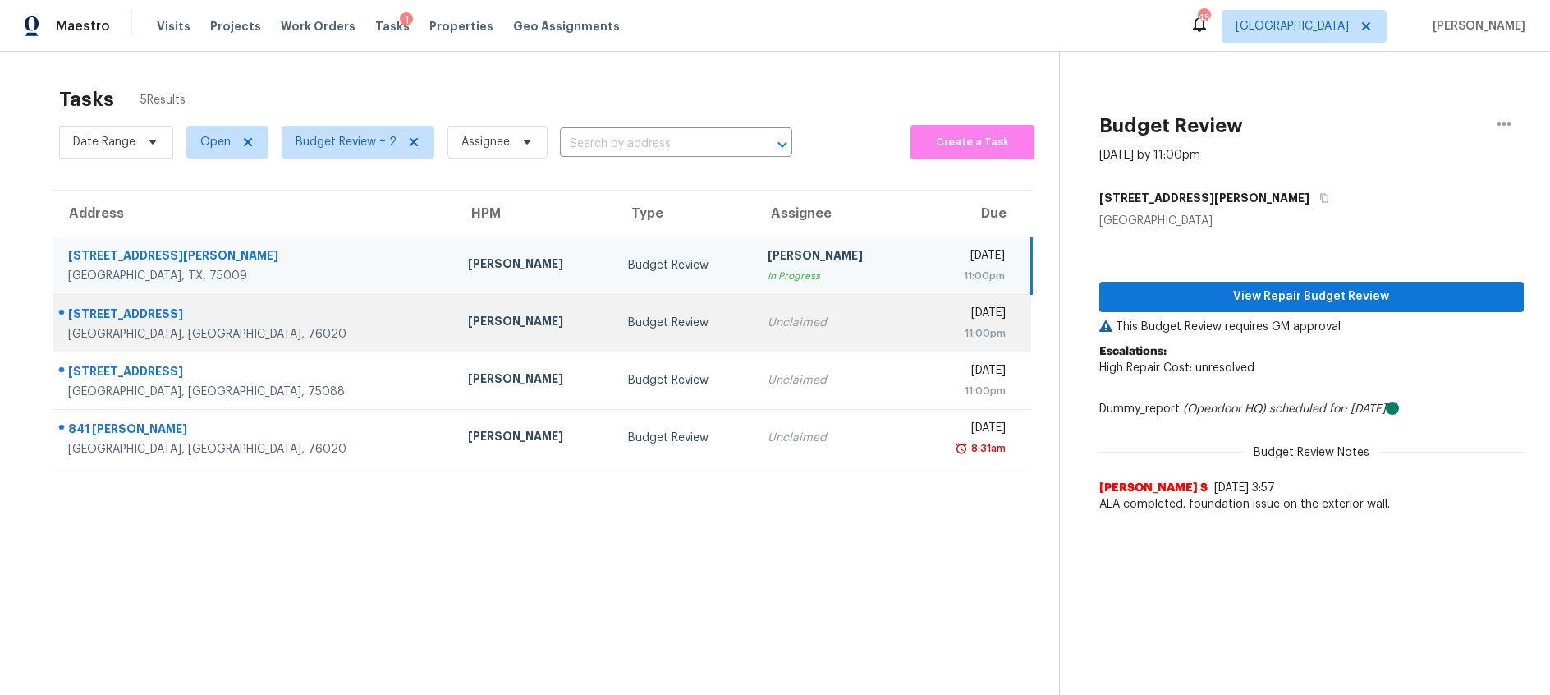
click at [646, 316] on td "Budget Review" at bounding box center [685, 322] width 140 height 57
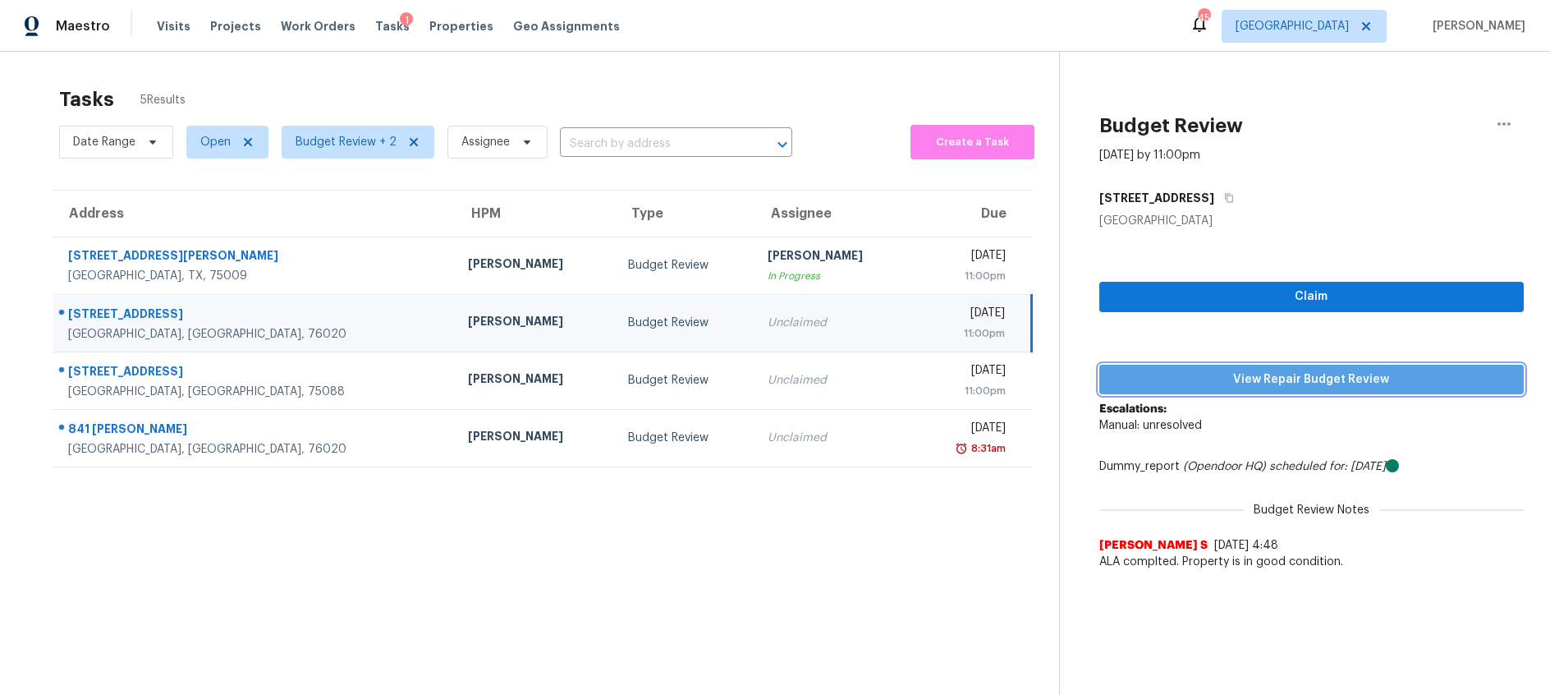
click at [1169, 376] on span "View Repair Budget Review" at bounding box center [1312, 379] width 398 height 21
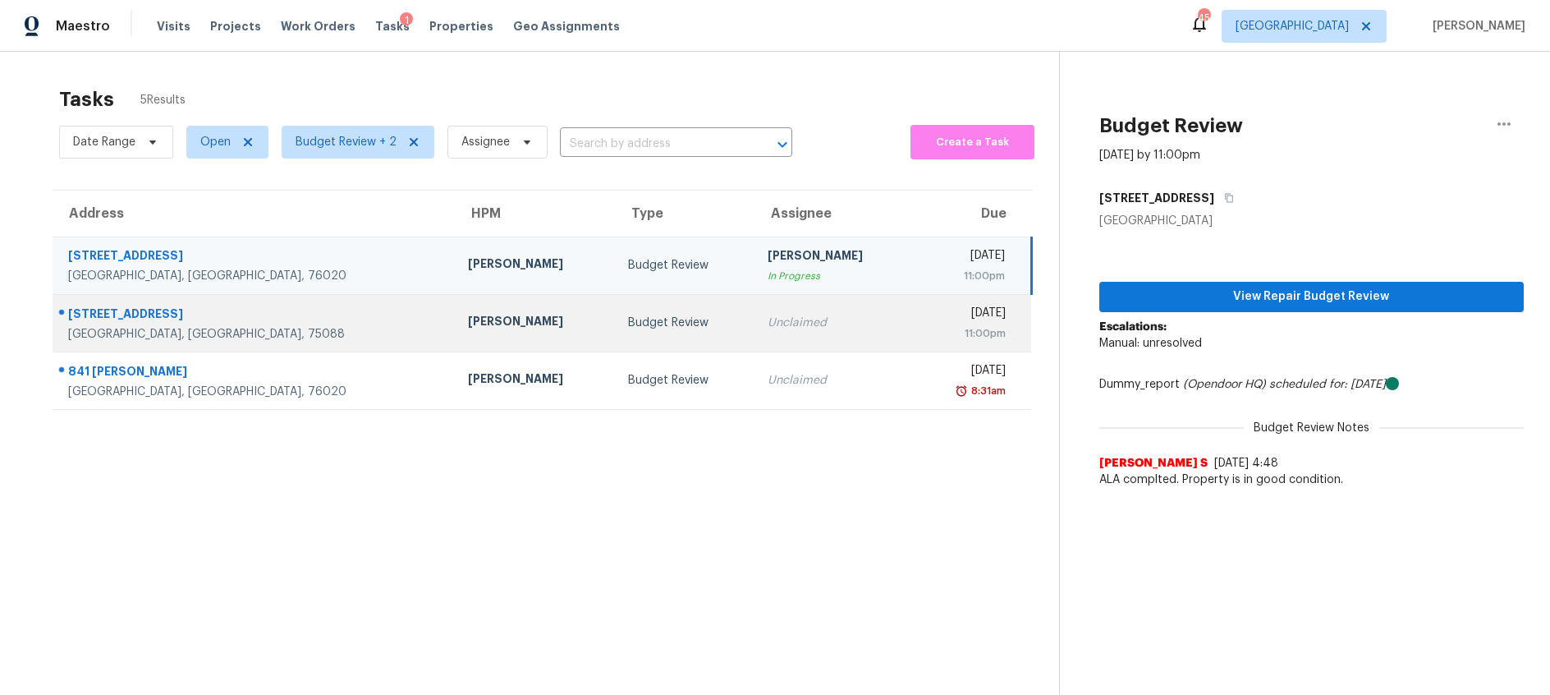
click at [628, 316] on div "Budget Review" at bounding box center [684, 322] width 113 height 16
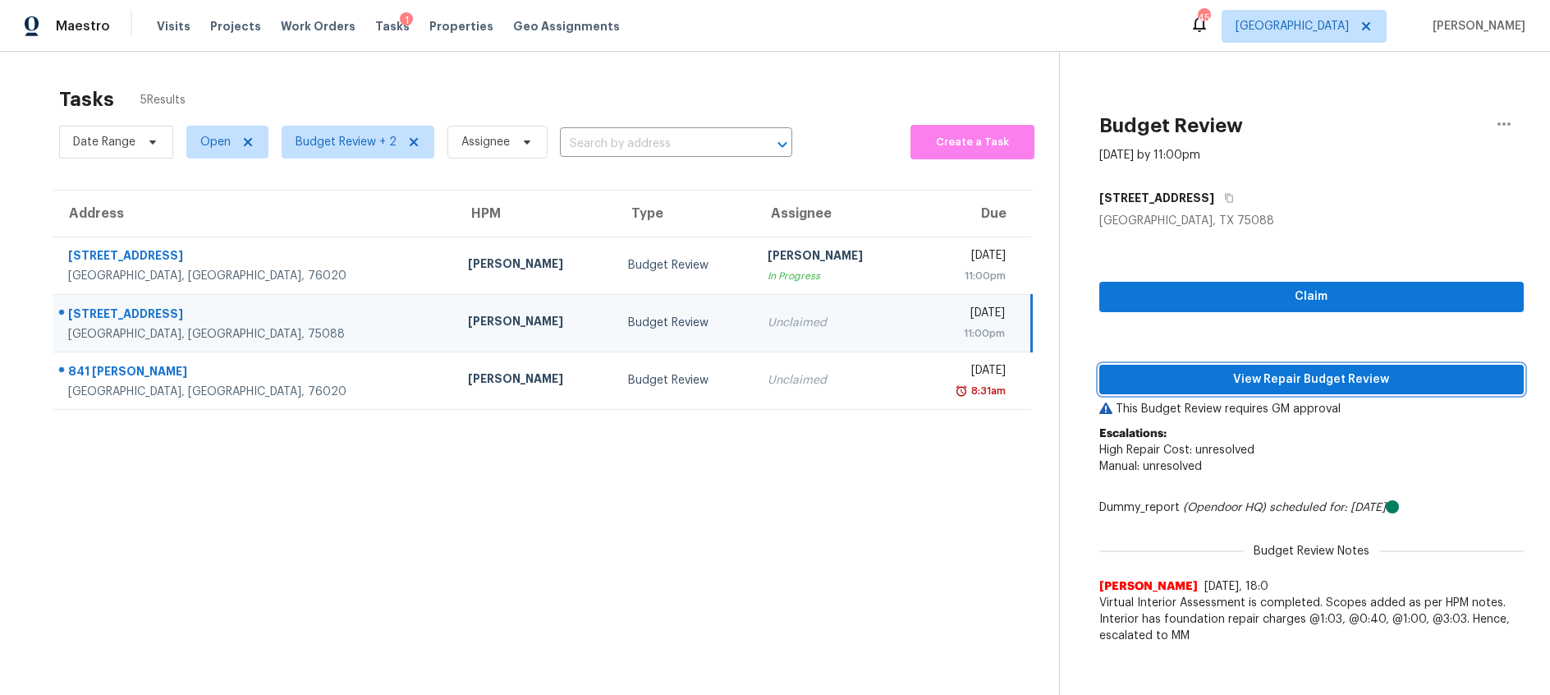
click at [1169, 380] on span "View Repair Budget Review" at bounding box center [1312, 379] width 398 height 21
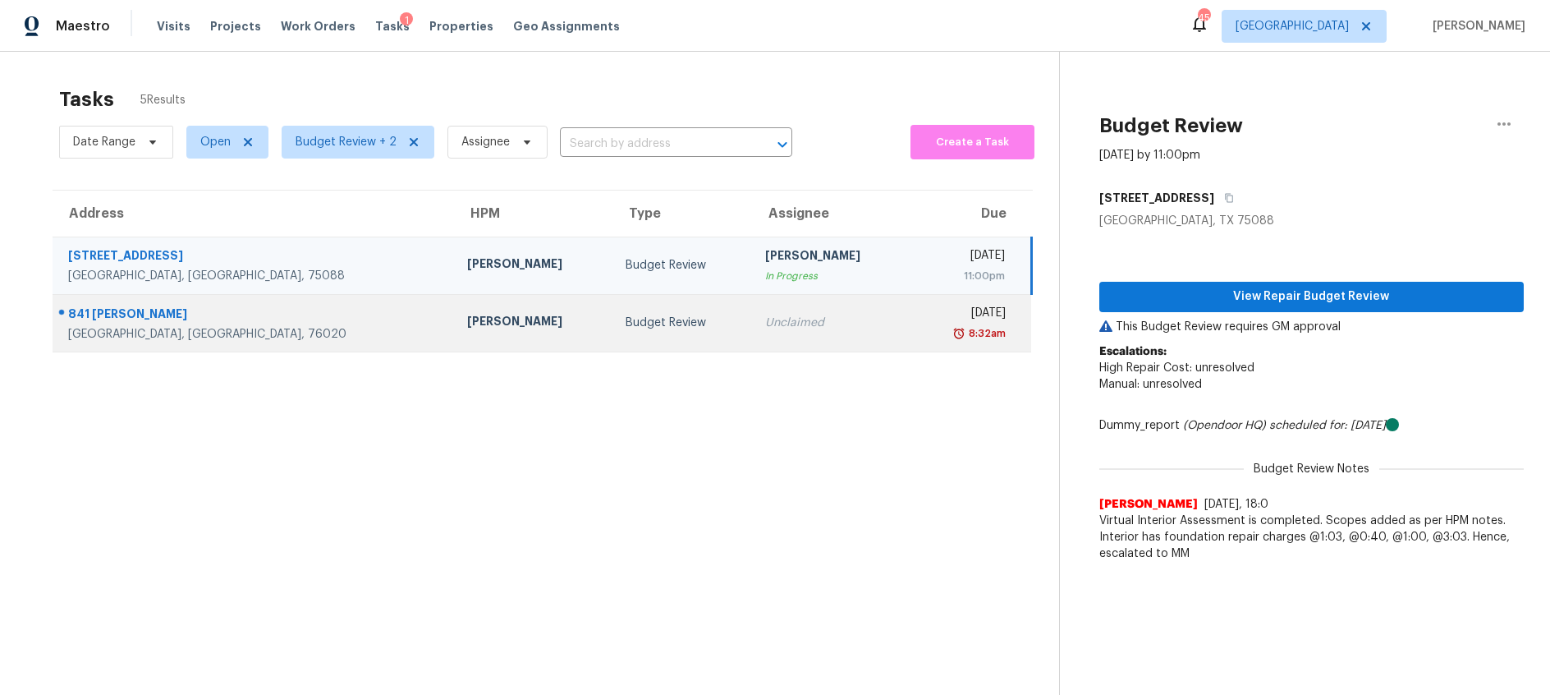
click at [638, 318] on td "Budget Review" at bounding box center [683, 322] width 140 height 57
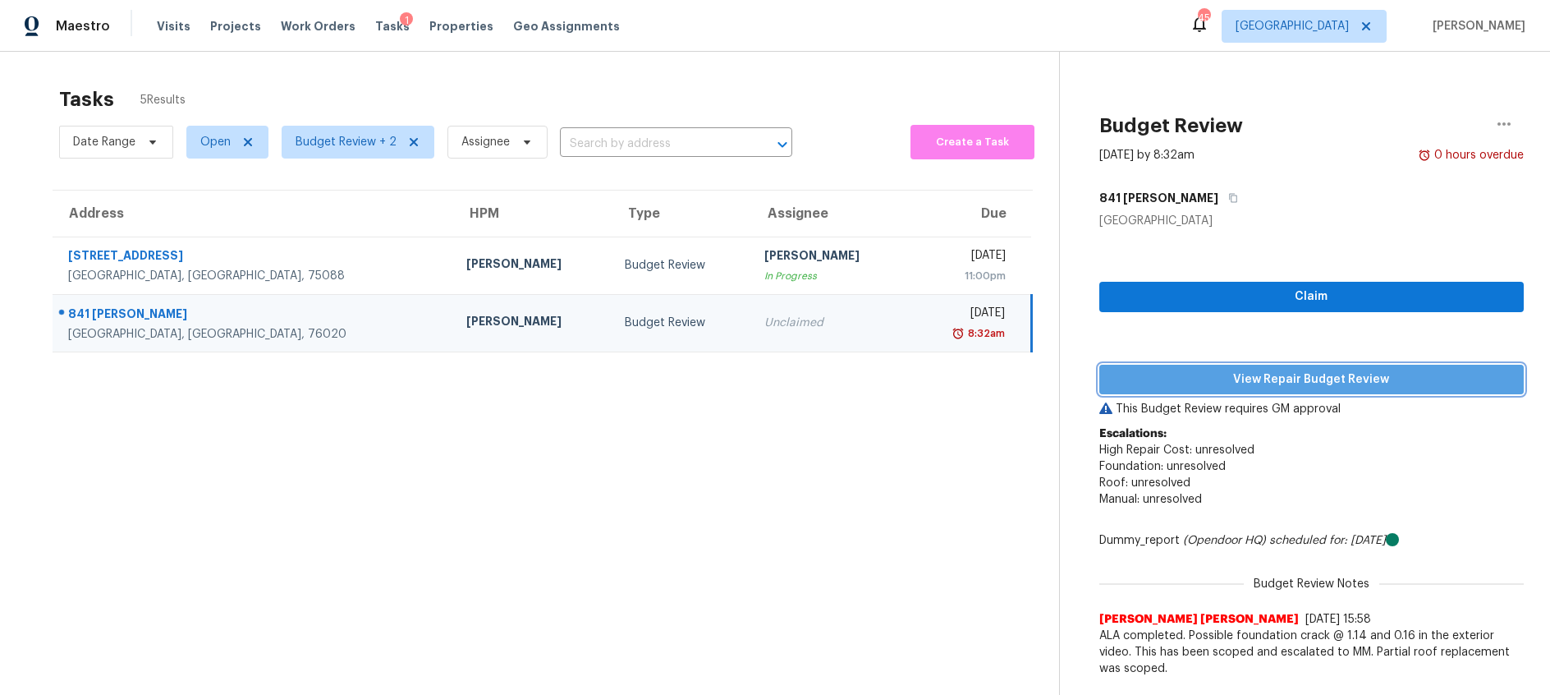
click at [1203, 382] on span "View Repair Budget Review" at bounding box center [1312, 379] width 398 height 21
